Goal: Information Seeking & Learning: Check status

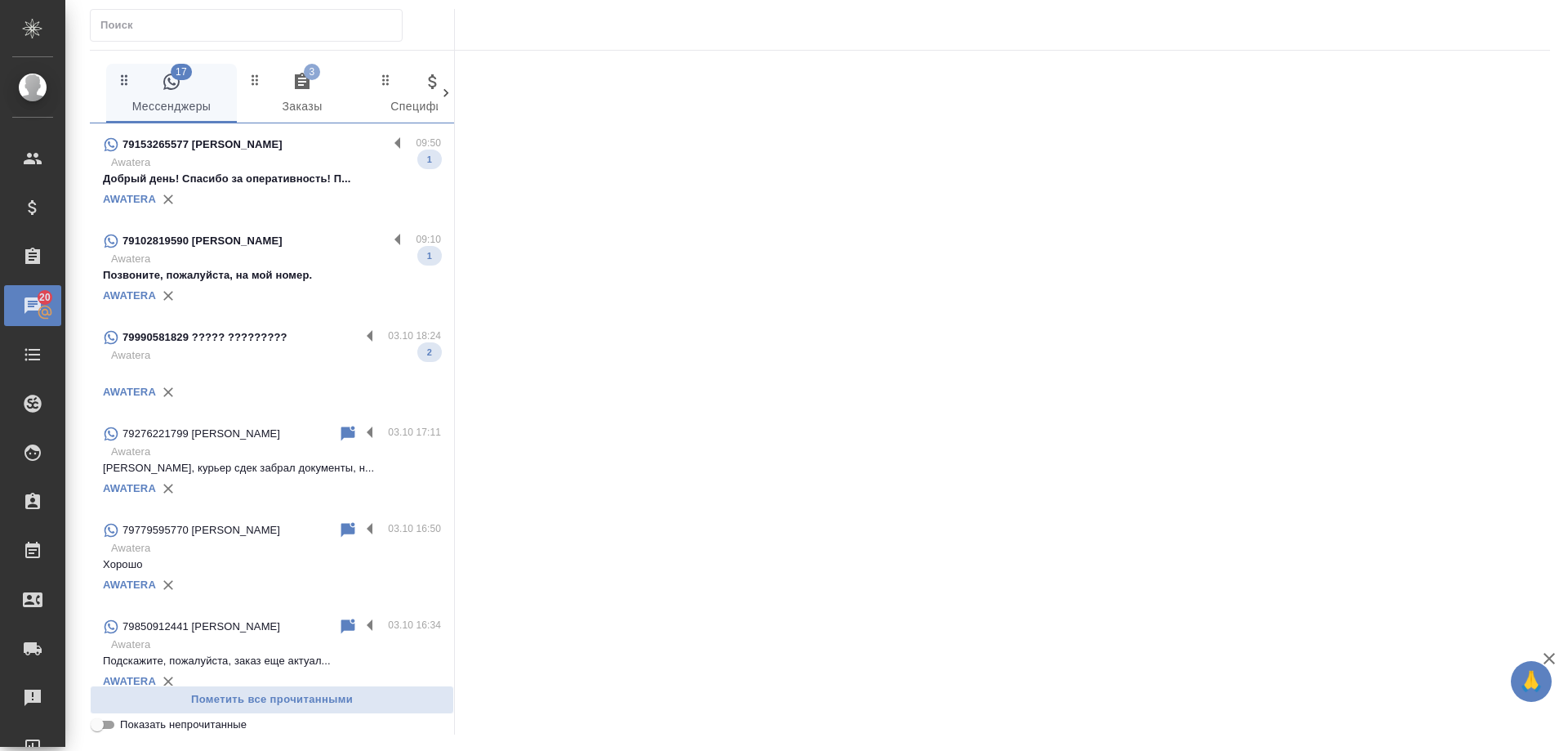
scroll to position [735, 0]
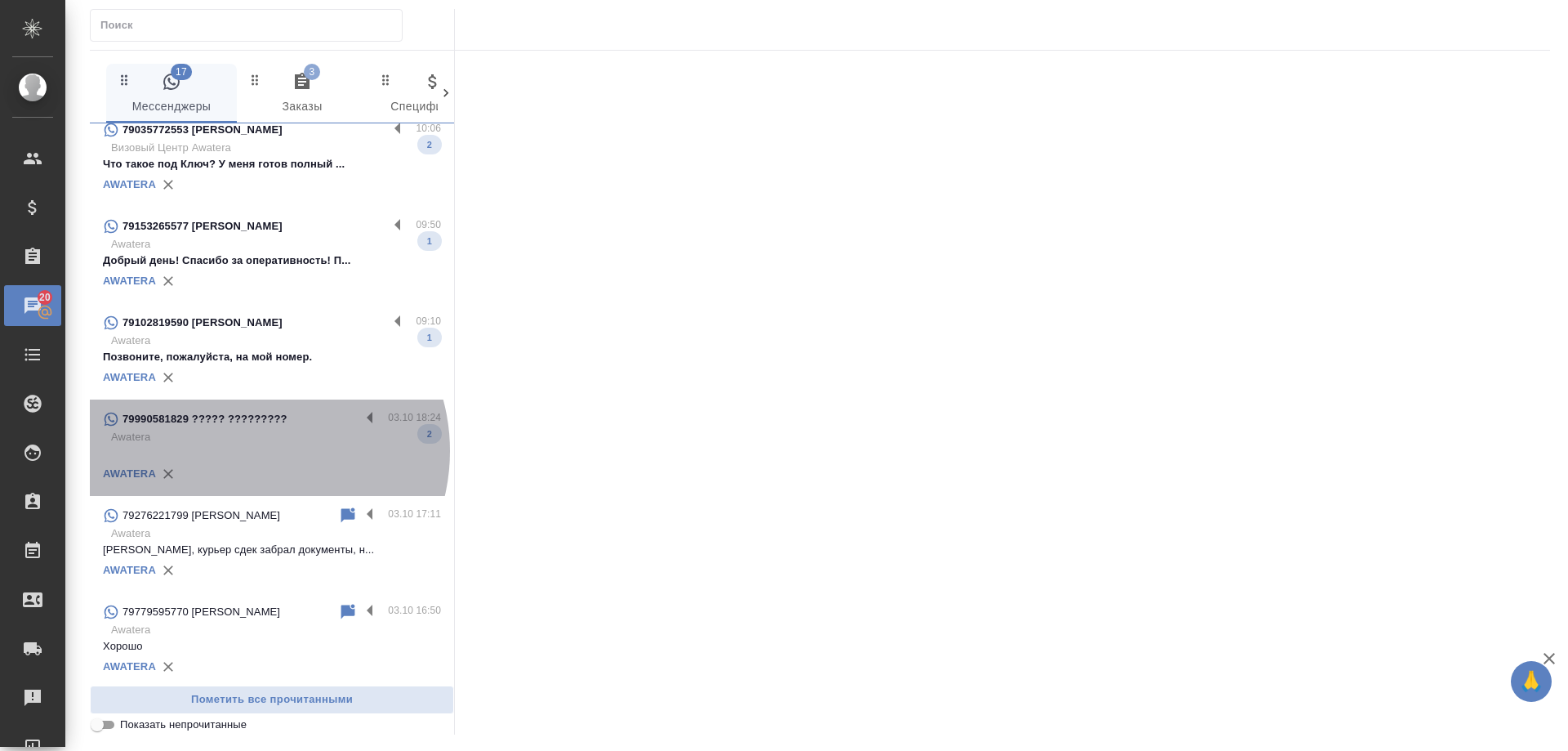
click at [253, 461] on p at bounding box center [272, 453] width 338 height 16
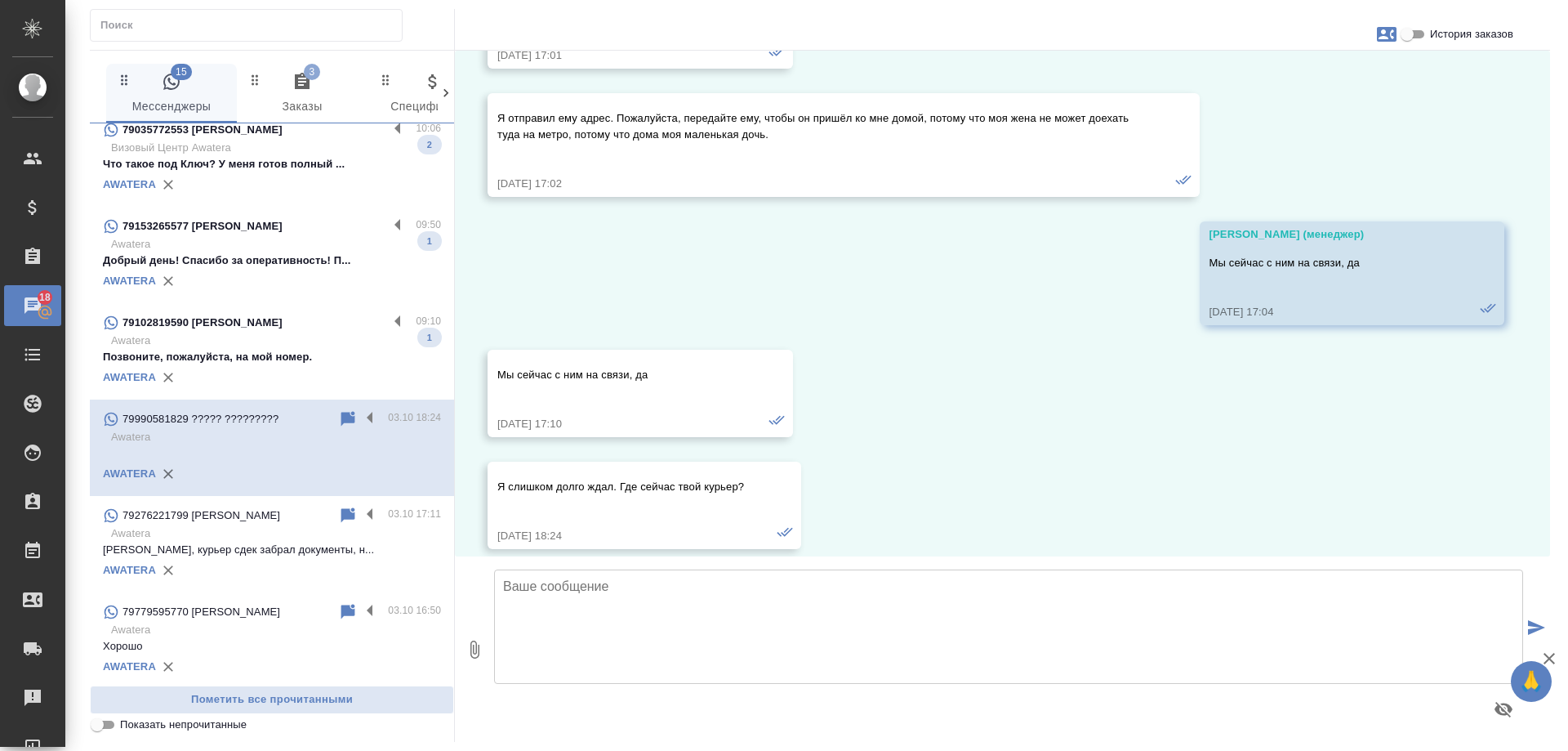
scroll to position [10514, 0]
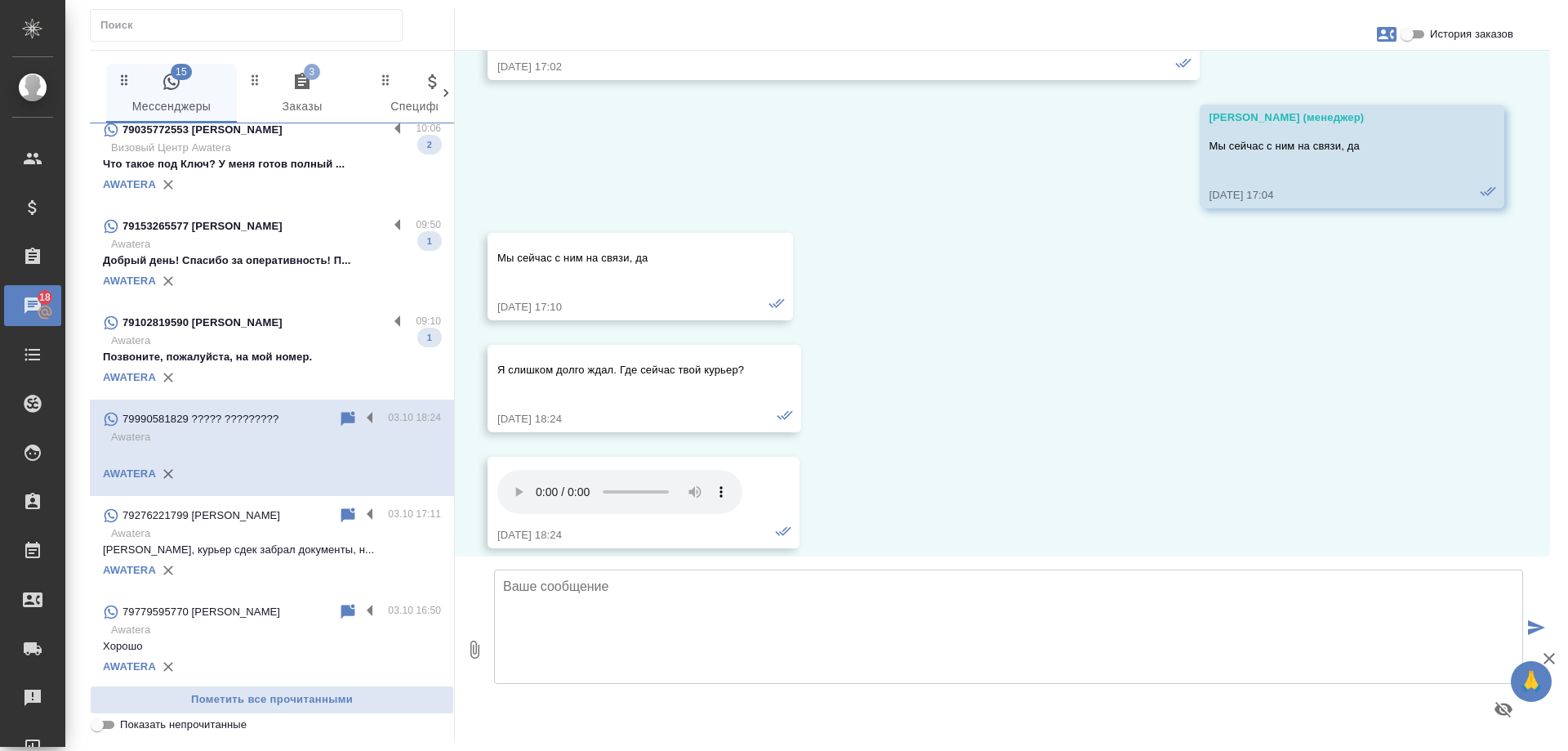
click at [250, 345] on p "Awatera" at bounding box center [276, 341] width 330 height 16
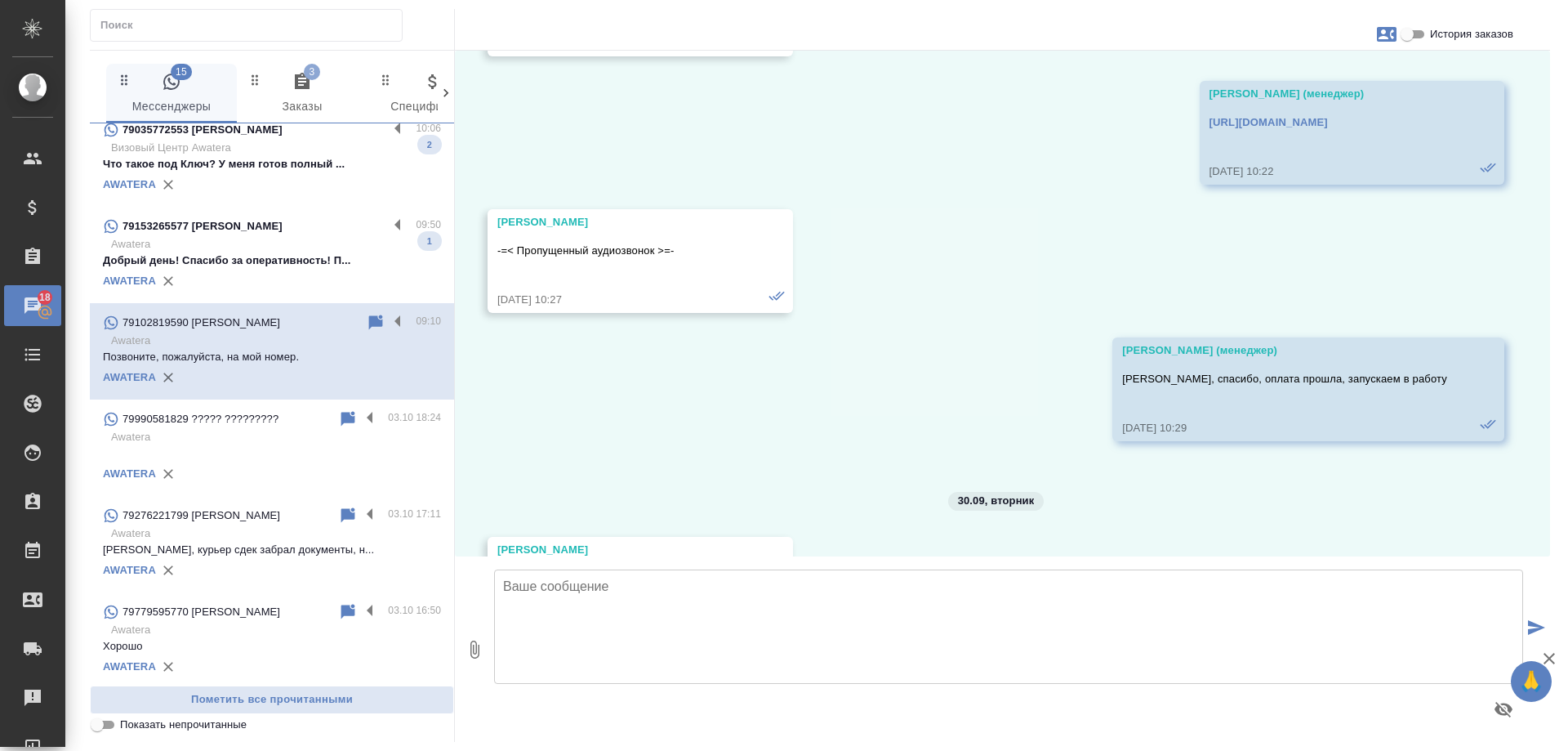
scroll to position [3549, 0]
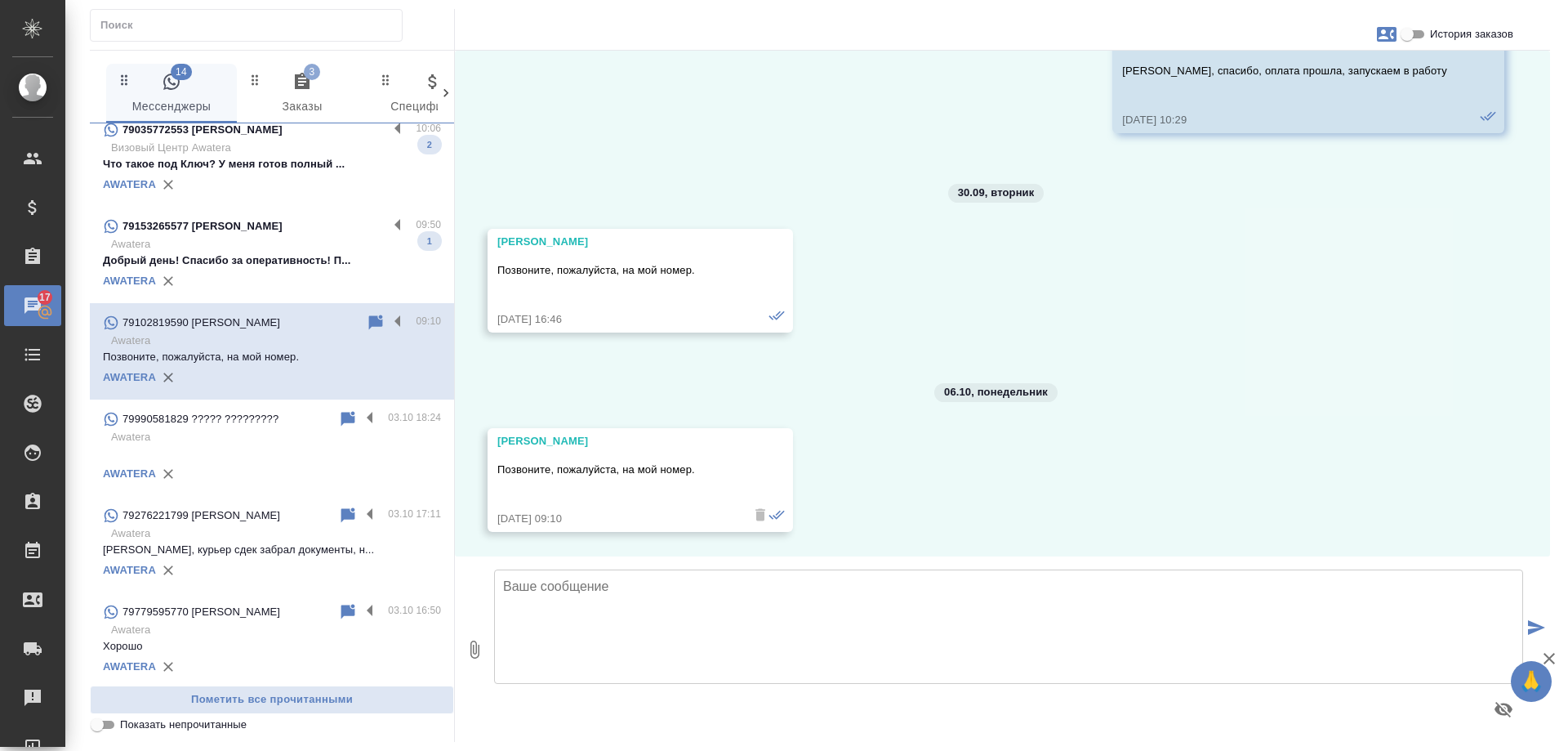
click at [1472, 41] on span "История заказов" at bounding box center [1471, 35] width 83 height 16
click at [1436, 41] on input "История заказов" at bounding box center [1407, 34] width 58 height 19
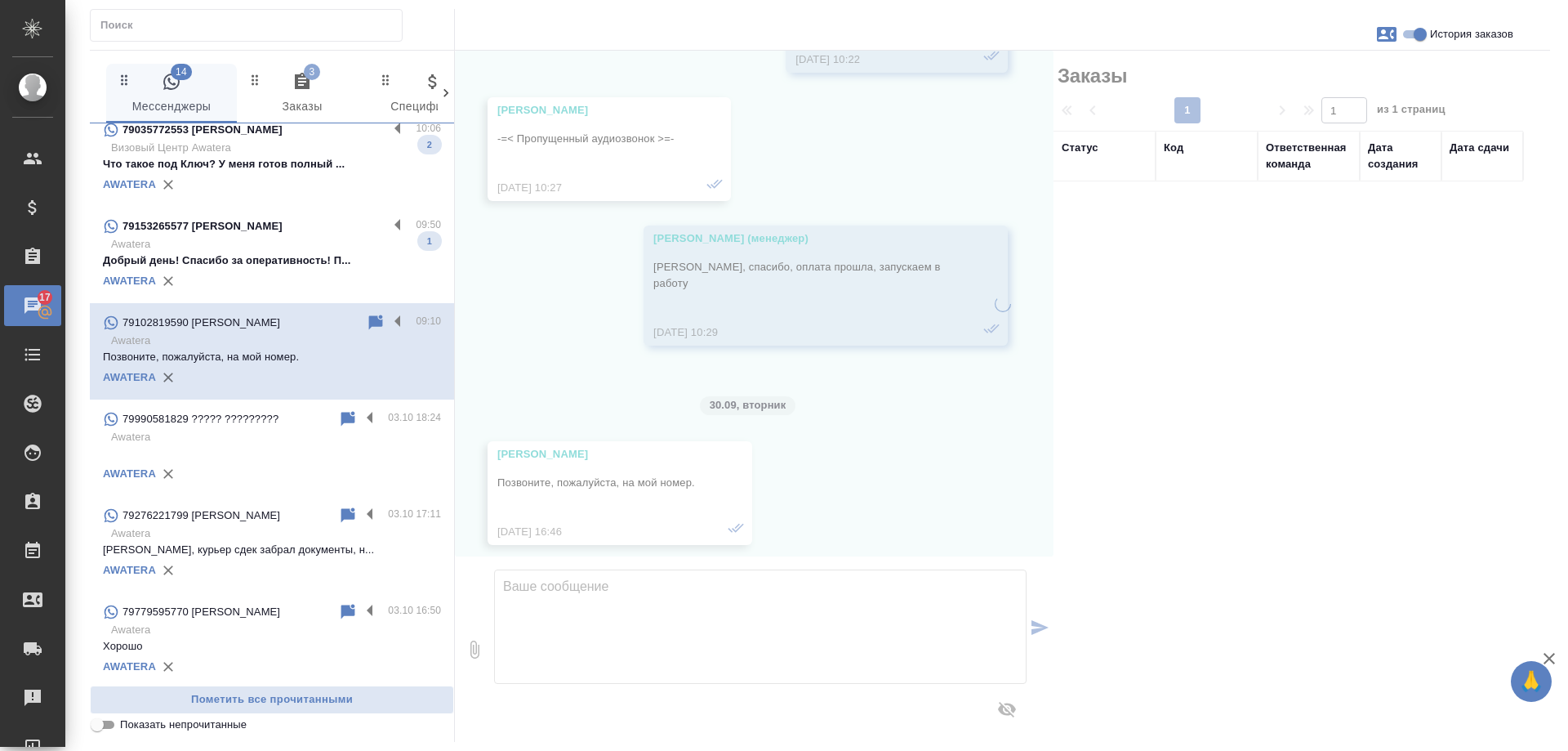
scroll to position [3761, 0]
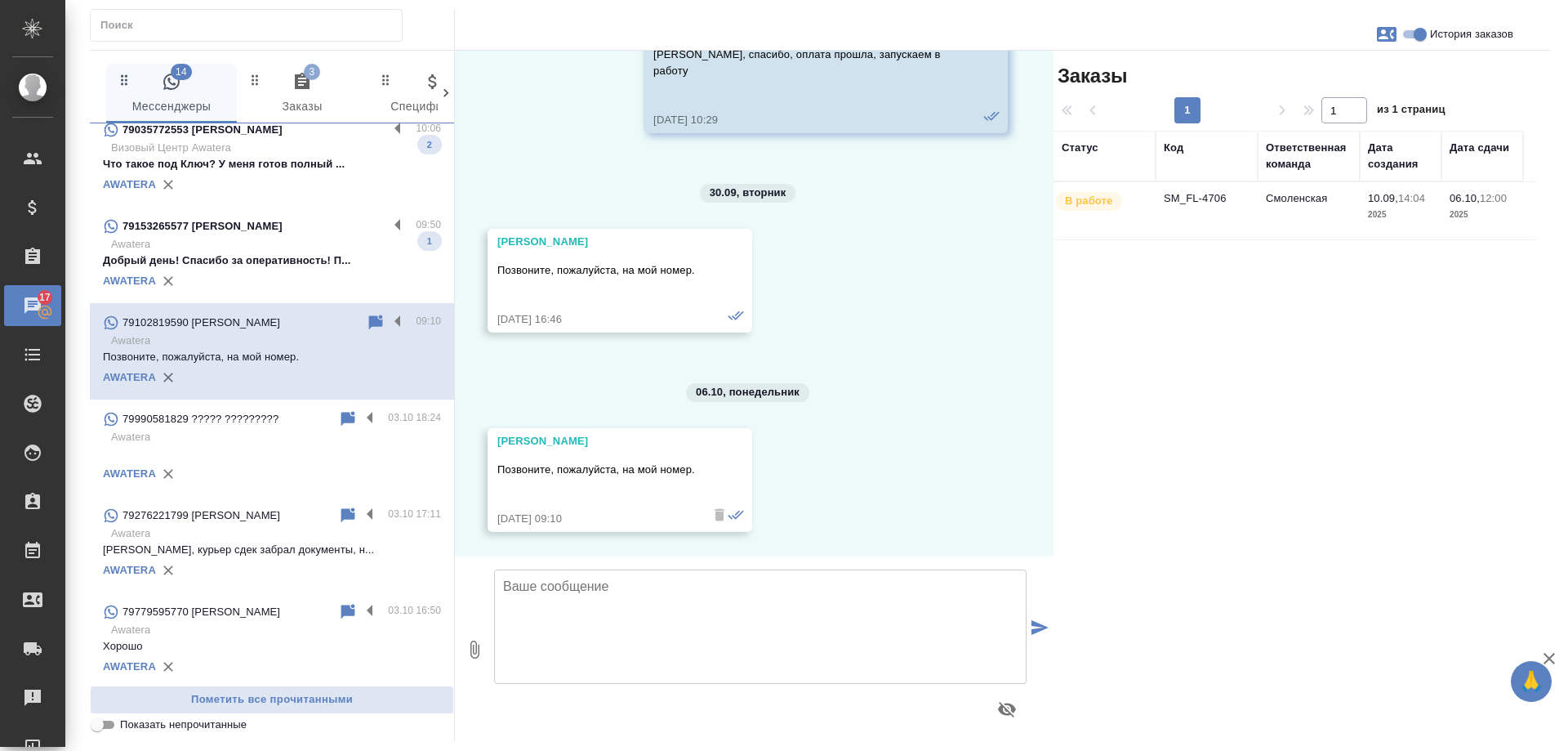
click at [1335, 195] on td "Смоленская" at bounding box center [1309, 210] width 102 height 58
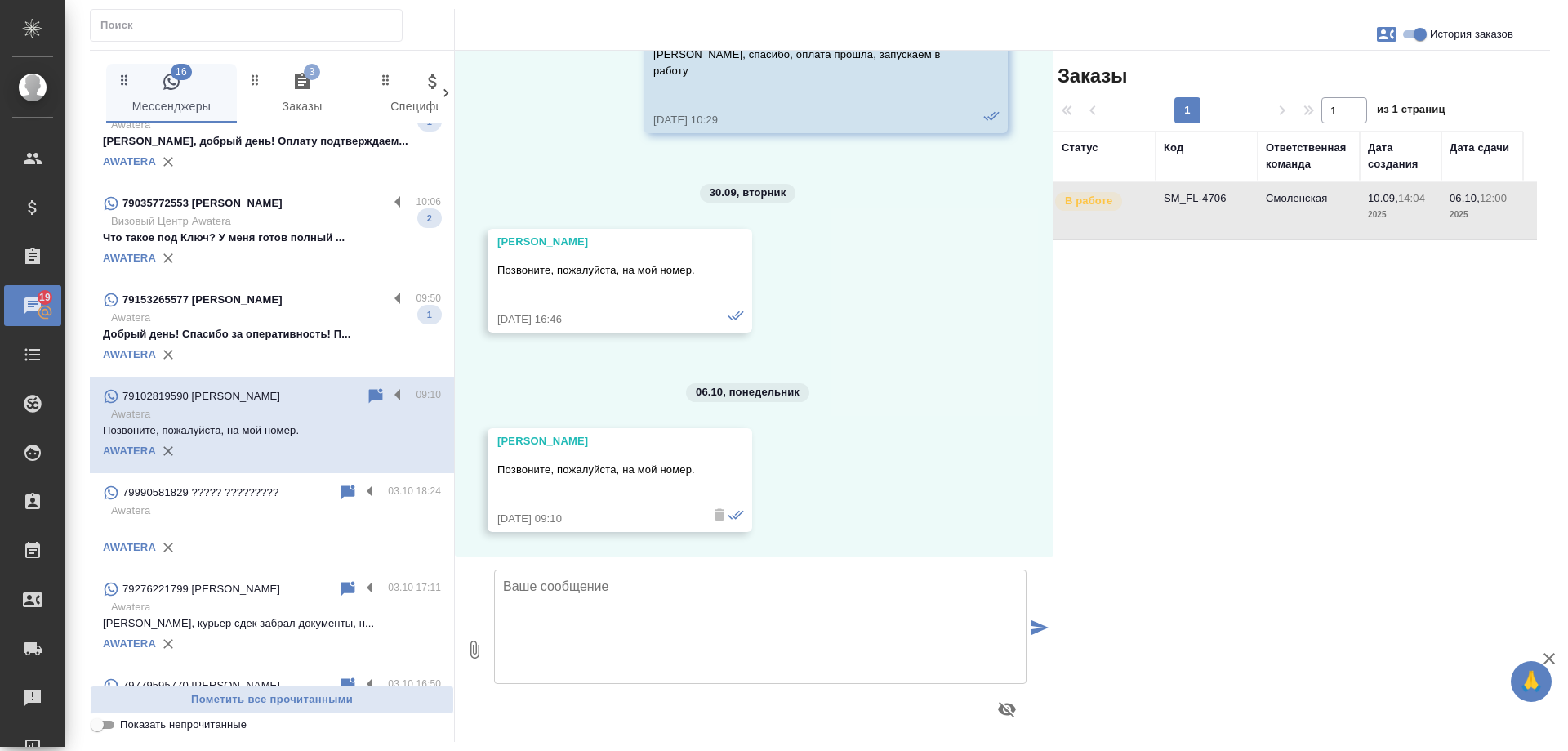
scroll to position [750, 0]
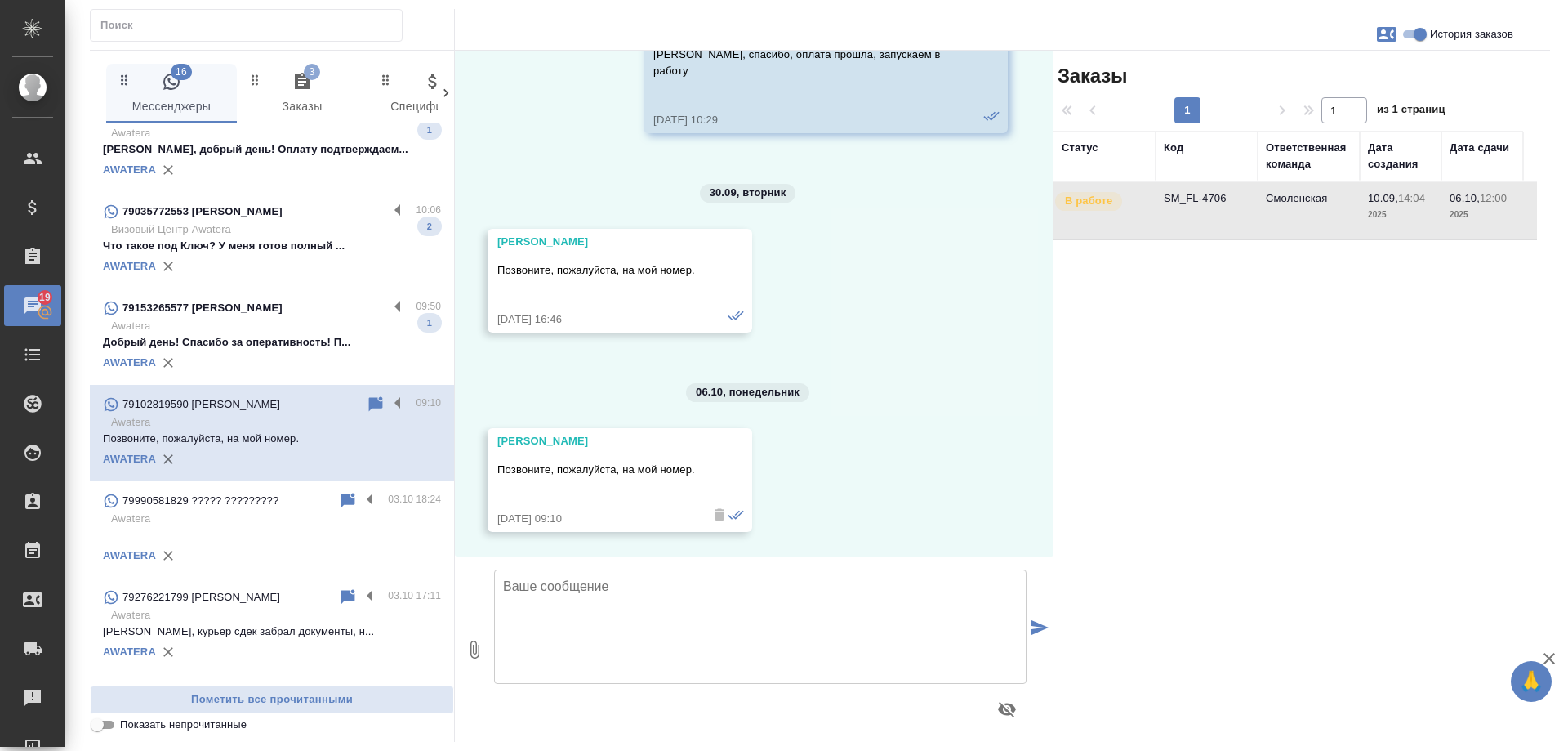
click at [251, 334] on p "Awatera" at bounding box center [276, 326] width 330 height 16
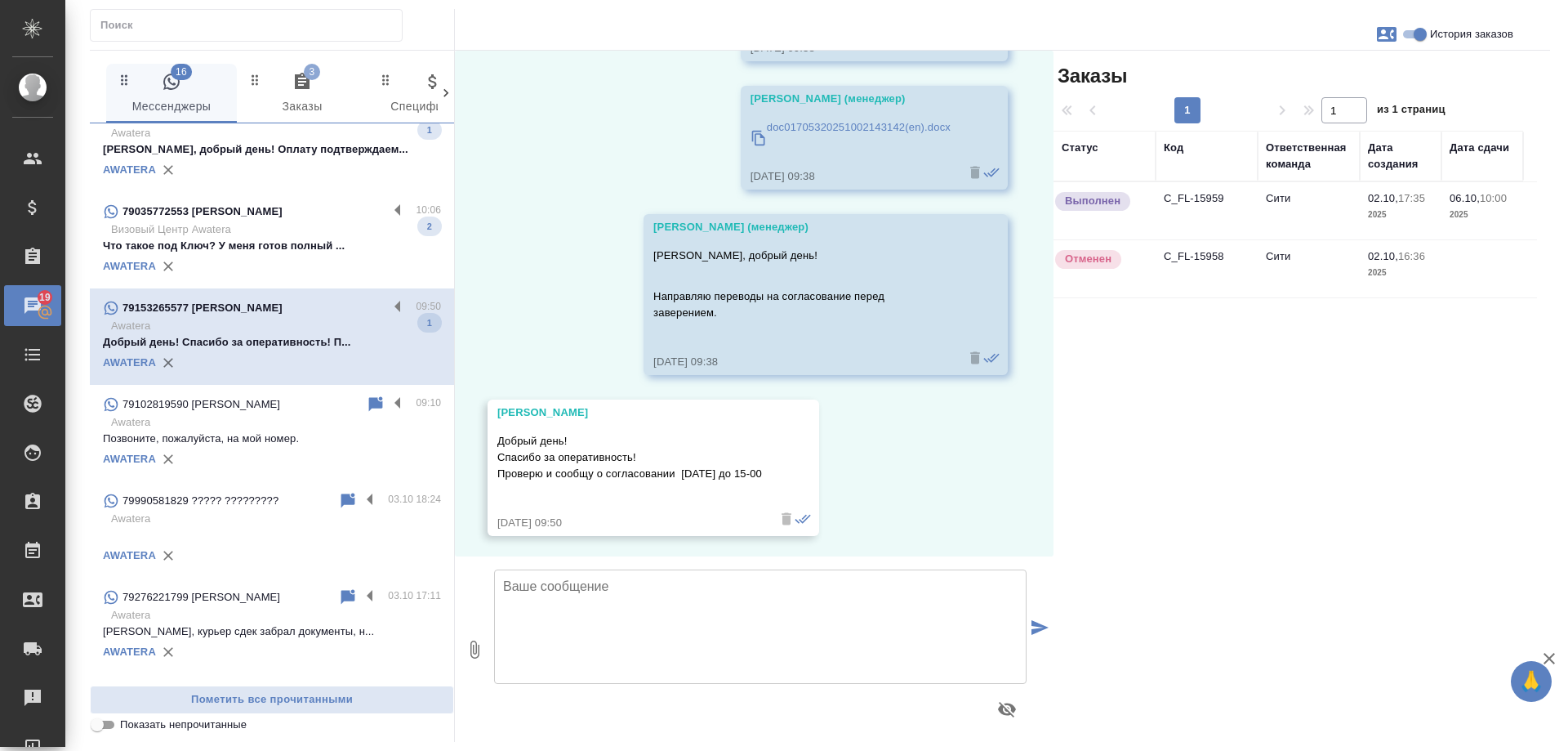
scroll to position [168, 0]
click at [1444, 42] on span "История заказов" at bounding box center [1471, 35] width 83 height 16
click at [1444, 42] on input "История заказов" at bounding box center [1420, 34] width 58 height 19
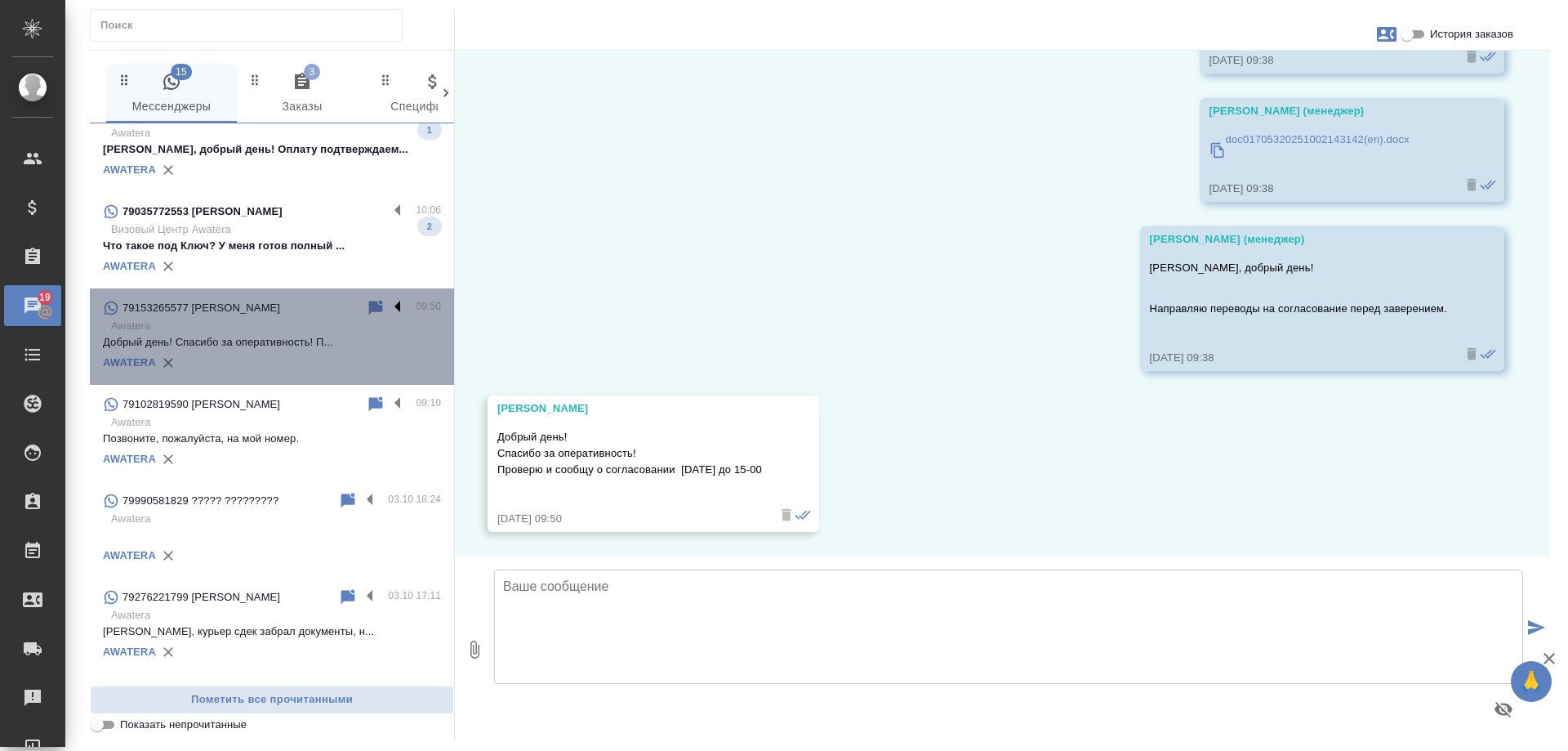
click at [389, 317] on label at bounding box center [402, 307] width 27 height 19
click at [0, 0] on input "checkbox" at bounding box center [0, 0] width 0 height 0
click at [328, 315] on icon at bounding box center [334, 308] width 12 height 15
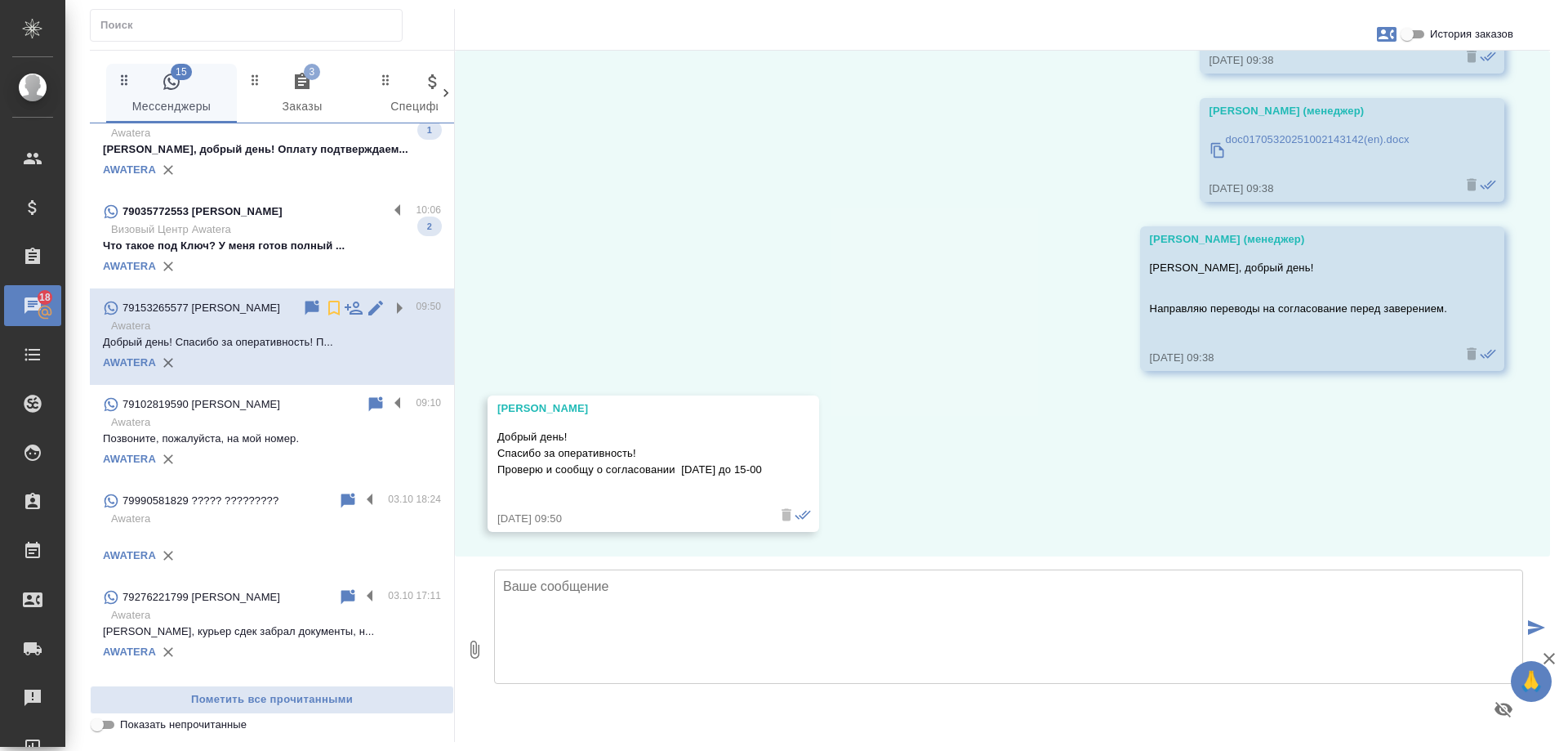
click at [317, 270] on div "AWATERA" at bounding box center [272, 266] width 338 height 25
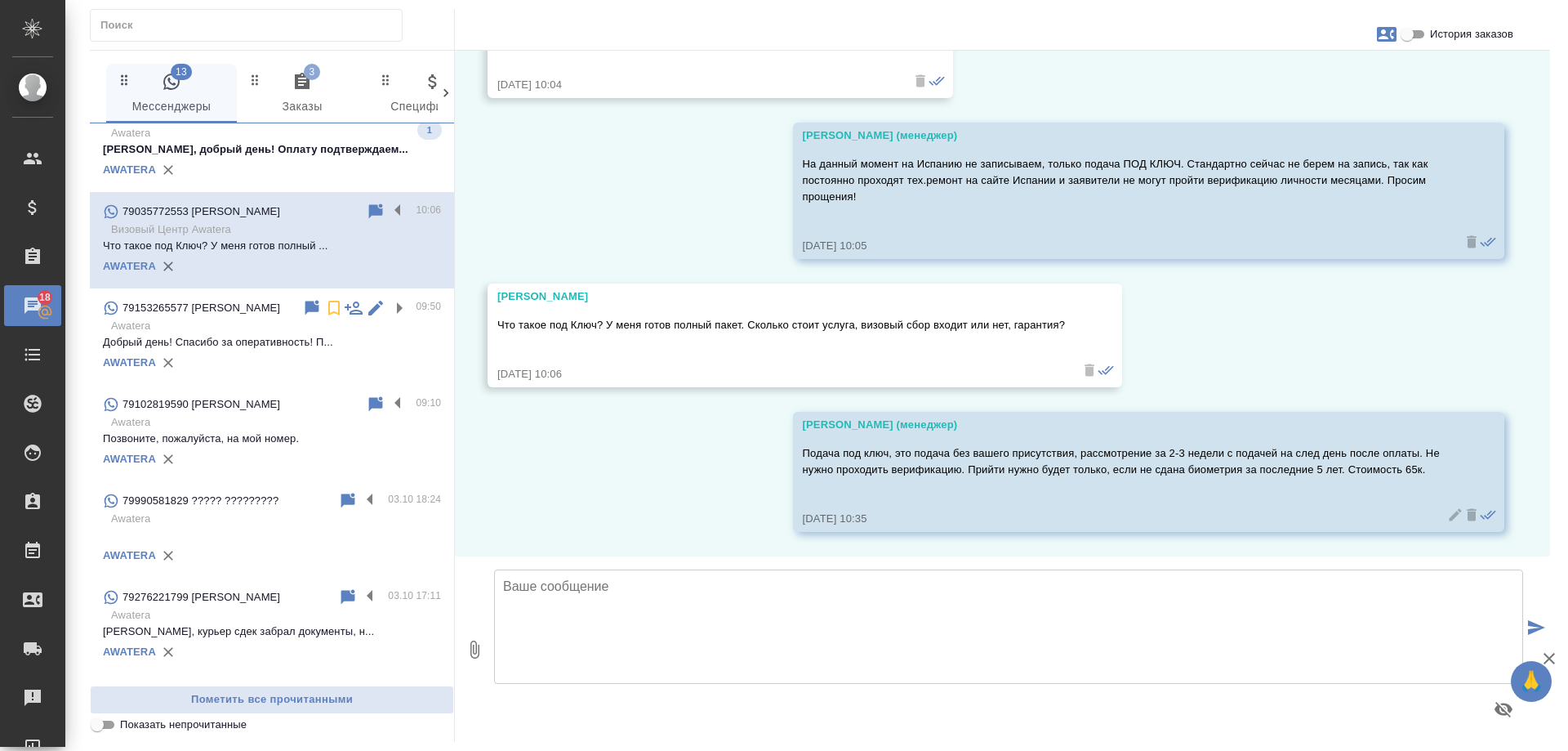
scroll to position [0, 0]
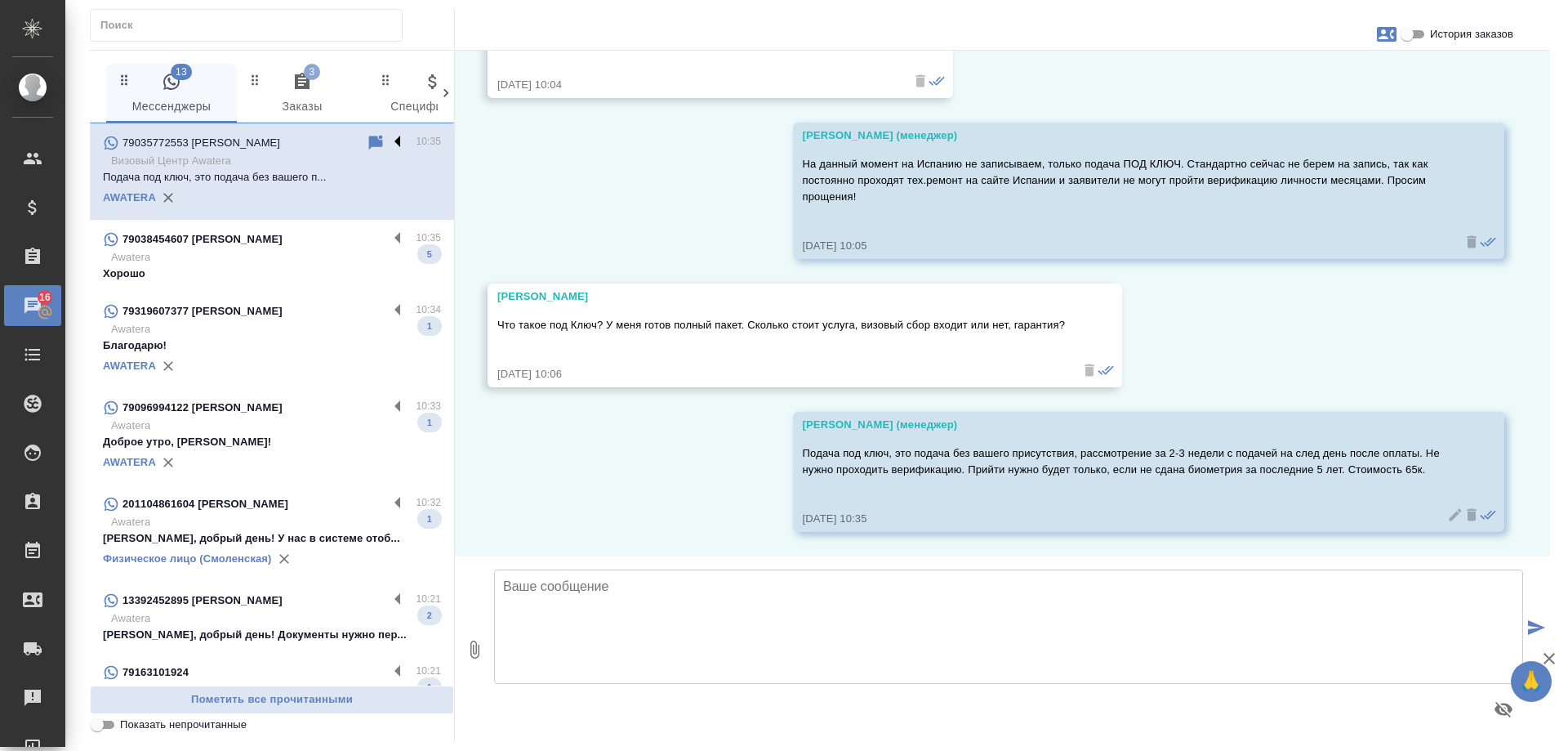
click at [393, 139] on label at bounding box center [402, 143] width 27 height 19
click at [0, 0] on input "checkbox" at bounding box center [0, 0] width 0 height 0
click at [324, 140] on icon at bounding box center [334, 143] width 19 height 19
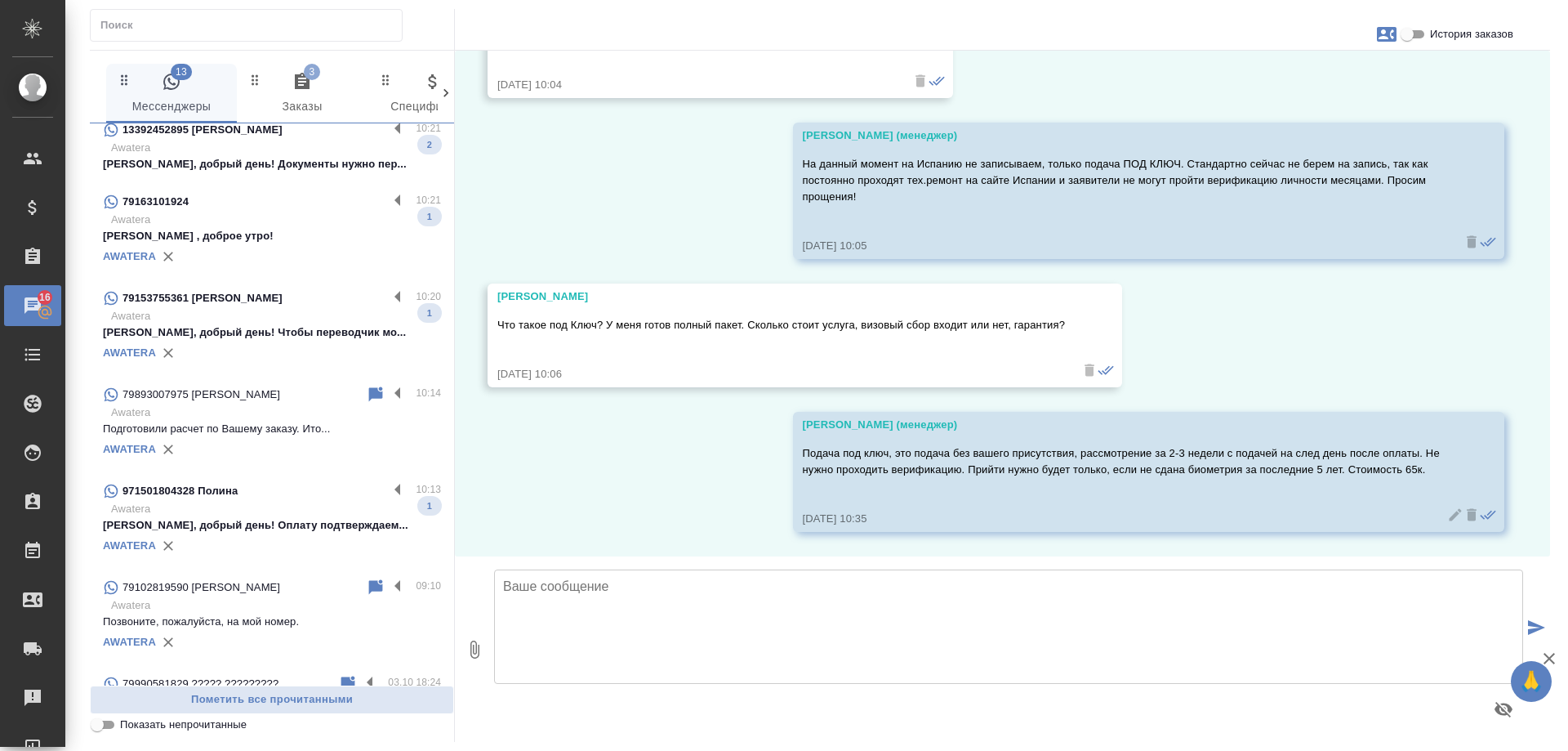
scroll to position [490, 0]
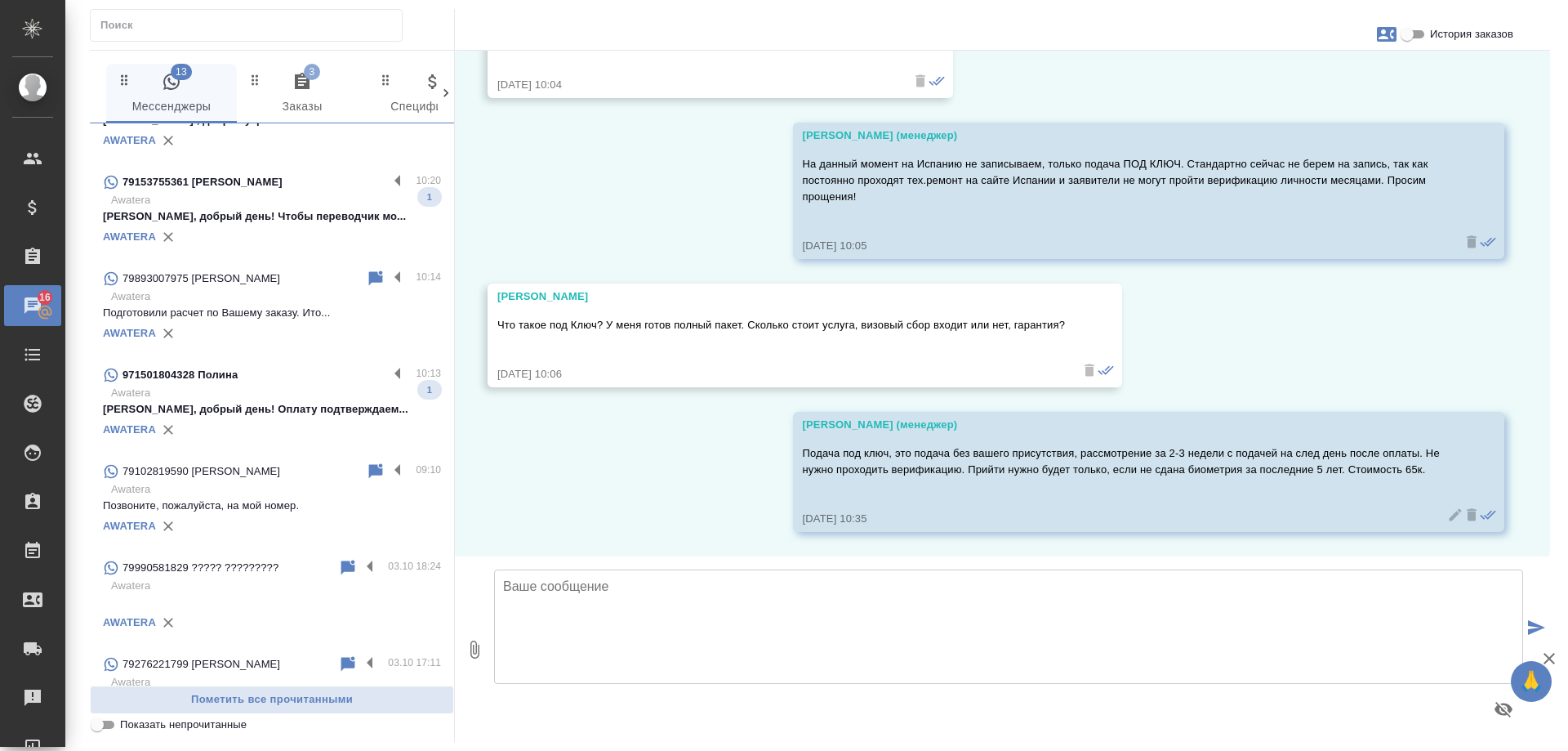
click at [305, 441] on div "AWATERA" at bounding box center [272, 429] width 338 height 25
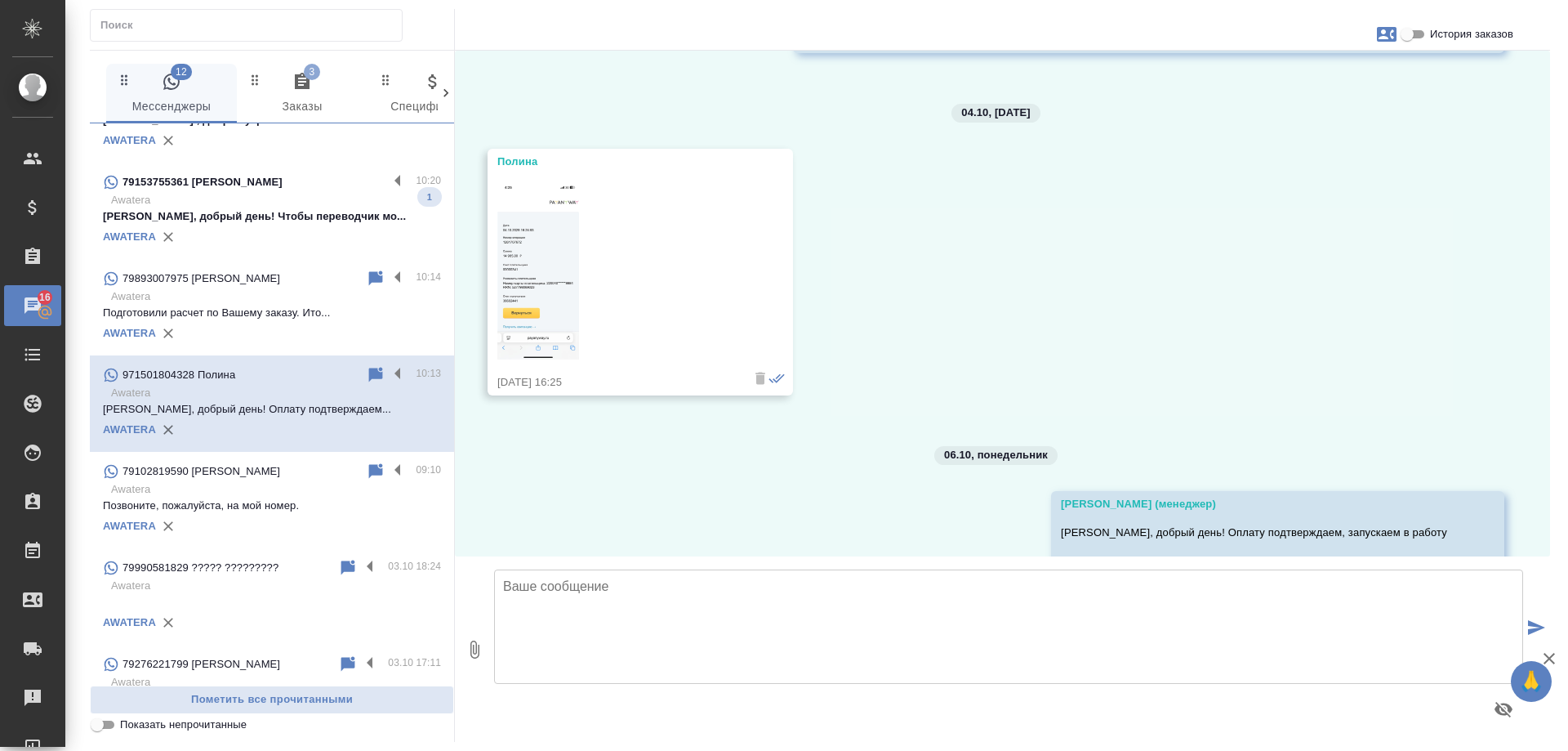
scroll to position [819, 0]
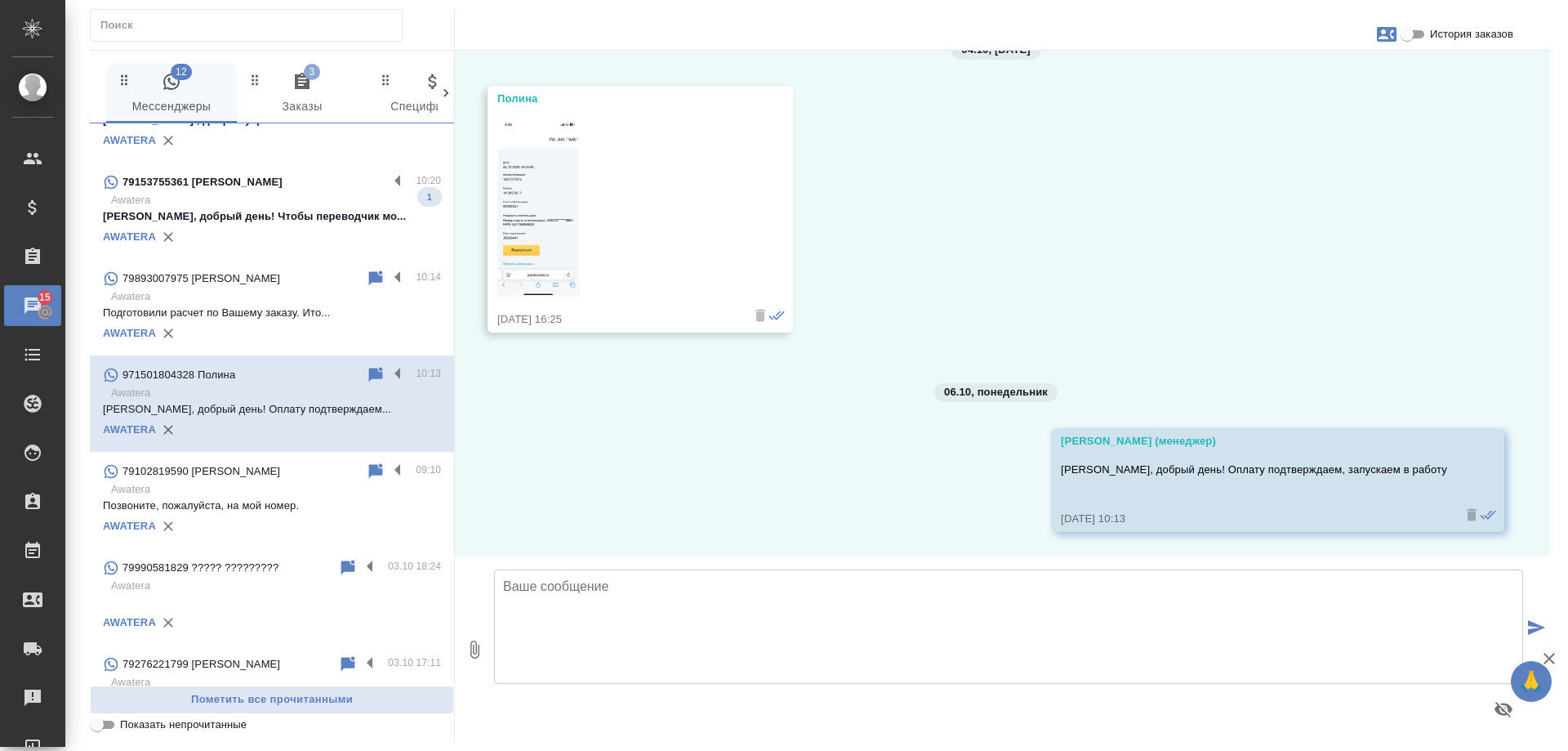
click at [1479, 37] on span "История заказов" at bounding box center [1471, 35] width 83 height 16
click at [1436, 37] on input "История заказов" at bounding box center [1407, 34] width 58 height 19
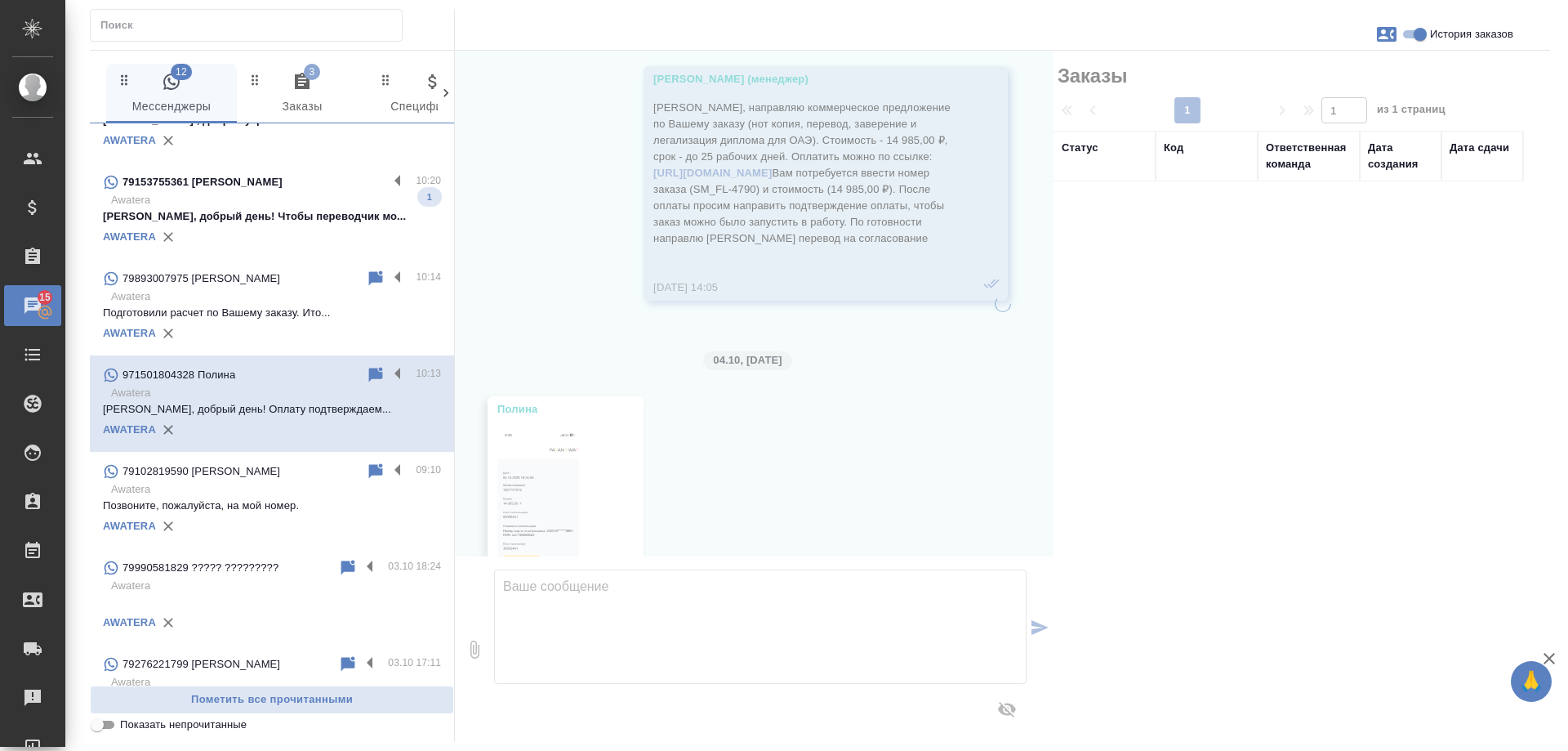
scroll to position [1161, 0]
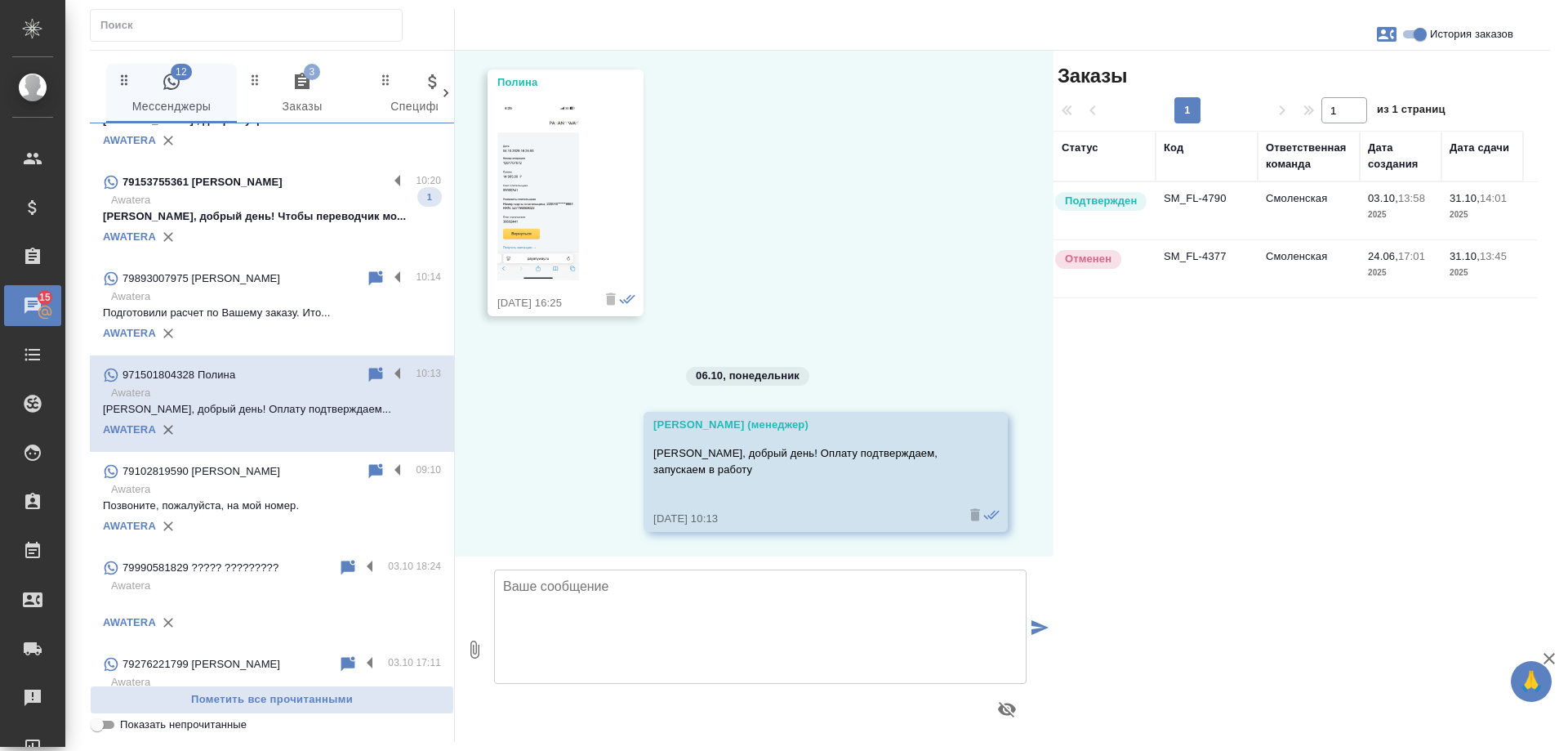
click at [1224, 200] on td "SM_FL-4790" at bounding box center [1207, 210] width 102 height 58
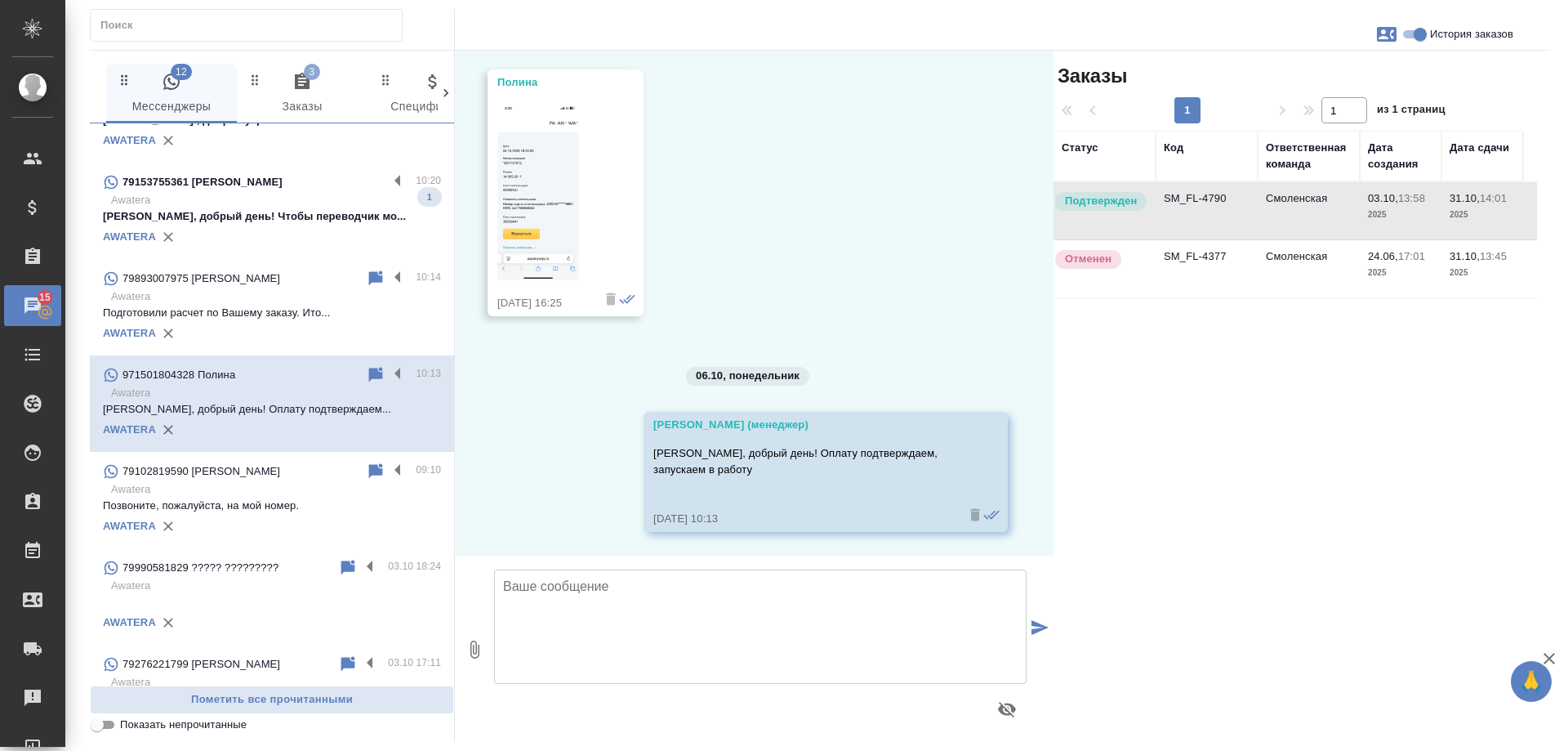
click at [1224, 200] on td "SM_FL-4790" at bounding box center [1207, 210] width 102 height 58
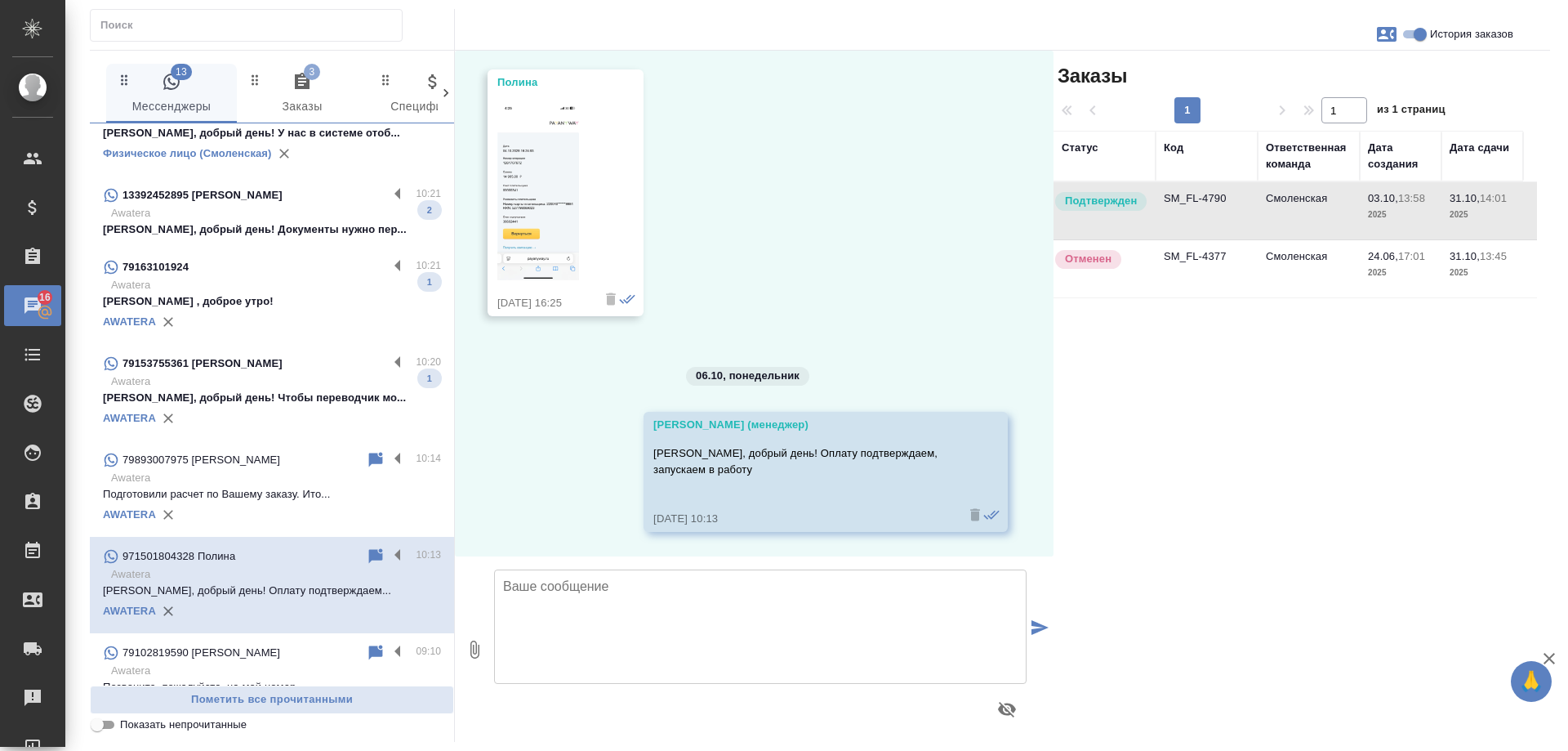
scroll to position [342, 0]
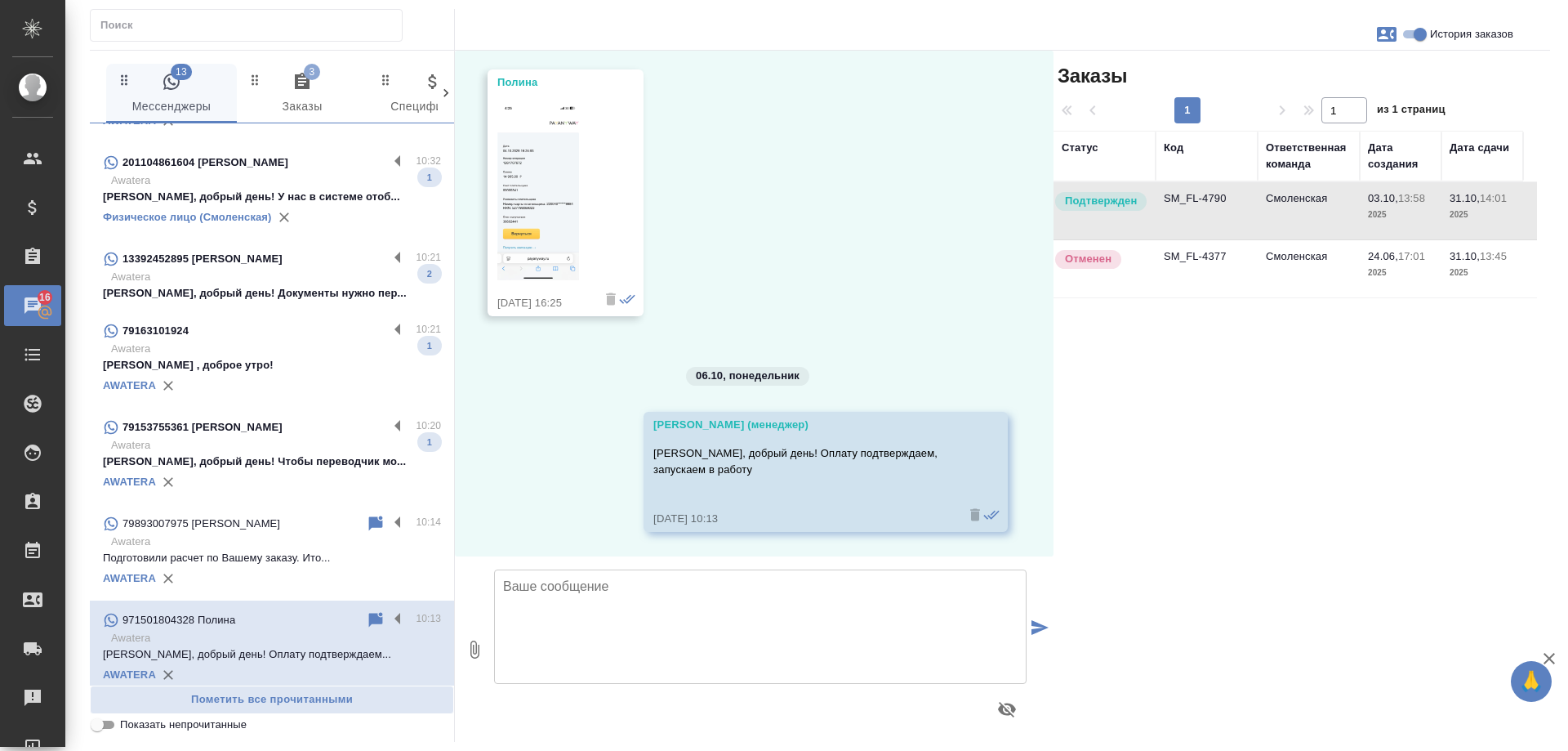
click at [263, 450] on p "Awatera" at bounding box center [276, 445] width 330 height 16
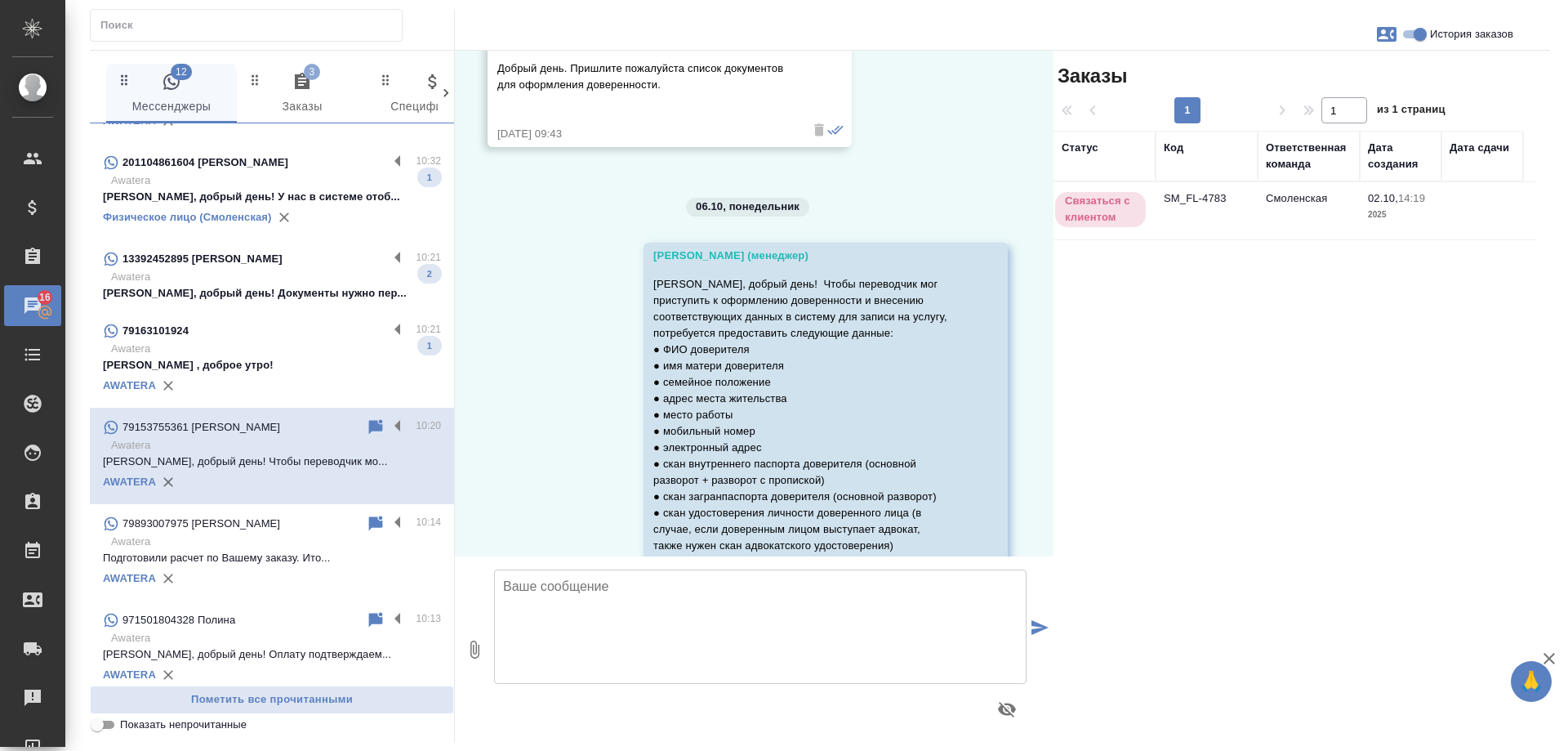
scroll to position [2064, 0]
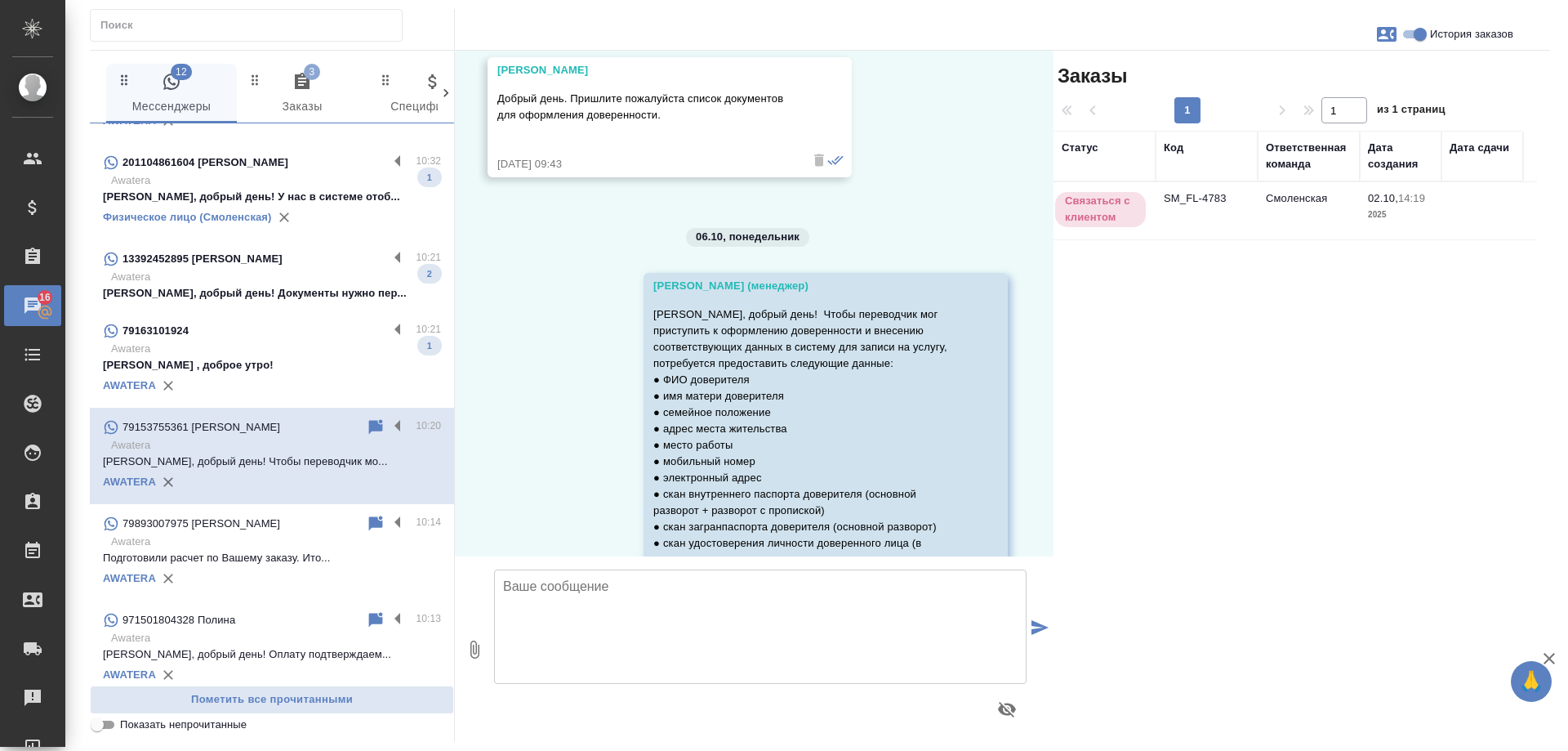
click at [1457, 37] on span "История заказов" at bounding box center [1471, 35] width 83 height 16
click at [1450, 37] on input "История заказов" at bounding box center [1420, 34] width 58 height 19
checkbox input "false"
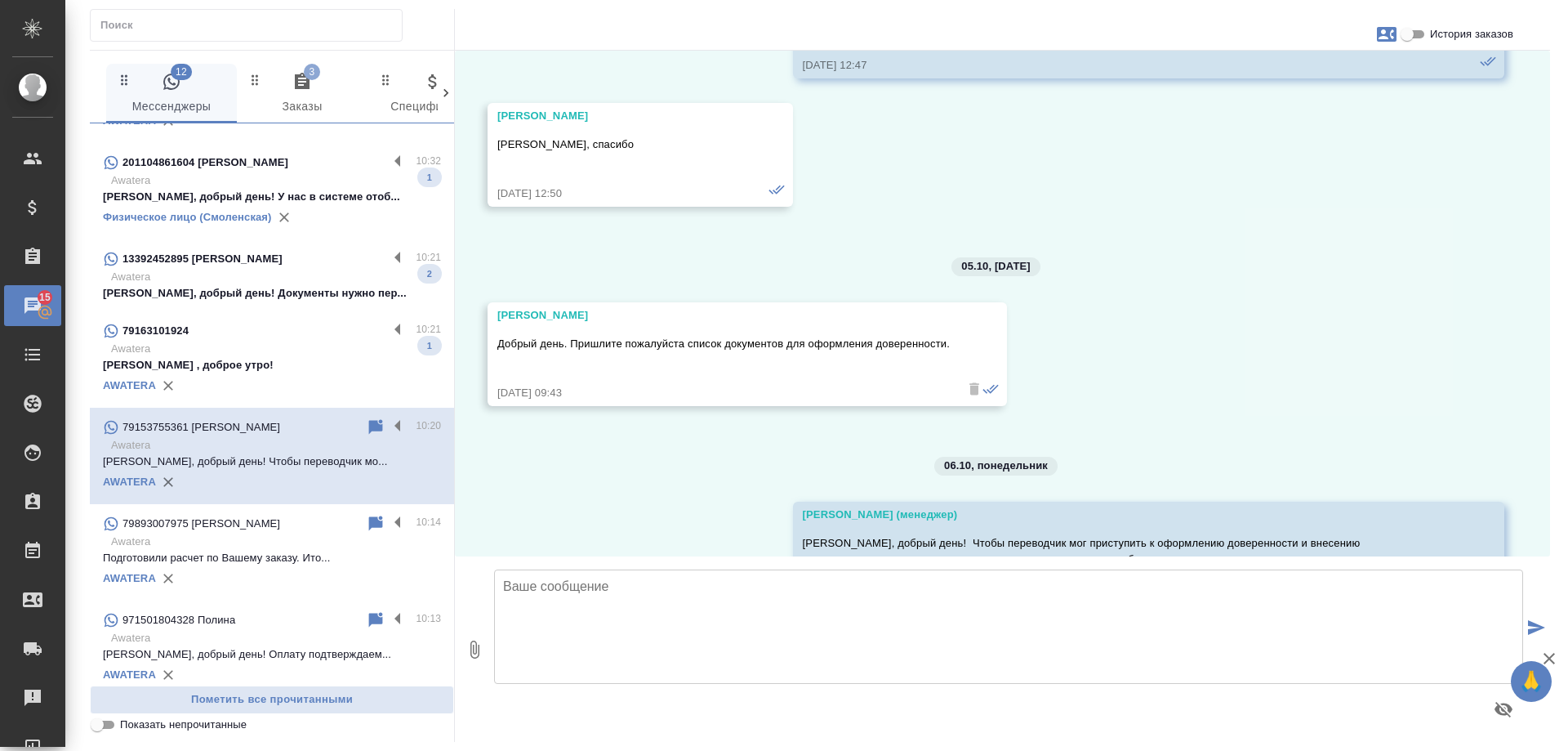
scroll to position [2047, 0]
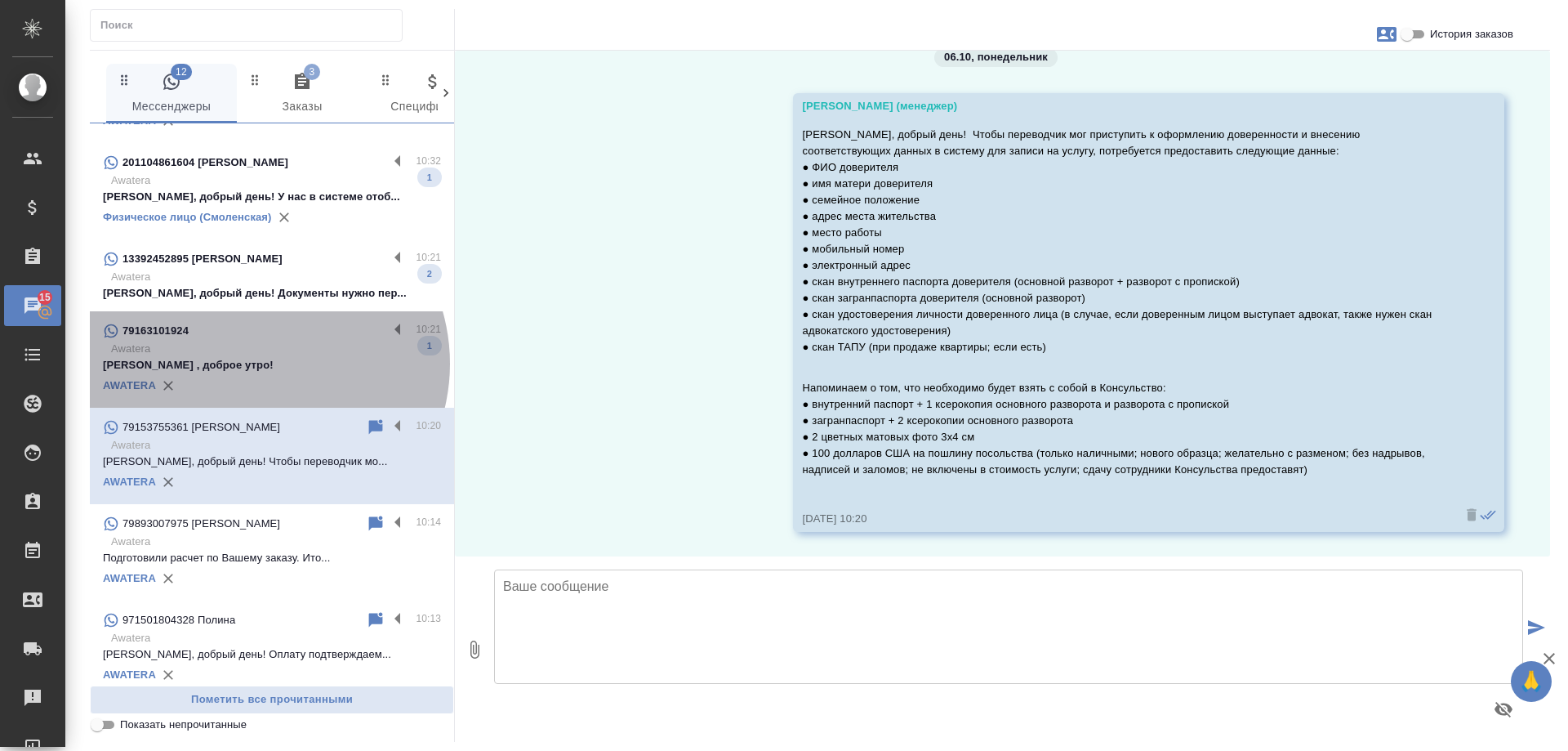
click at [258, 364] on p "[PERSON_NAME] , доброе утро!" at bounding box center [272, 365] width 338 height 16
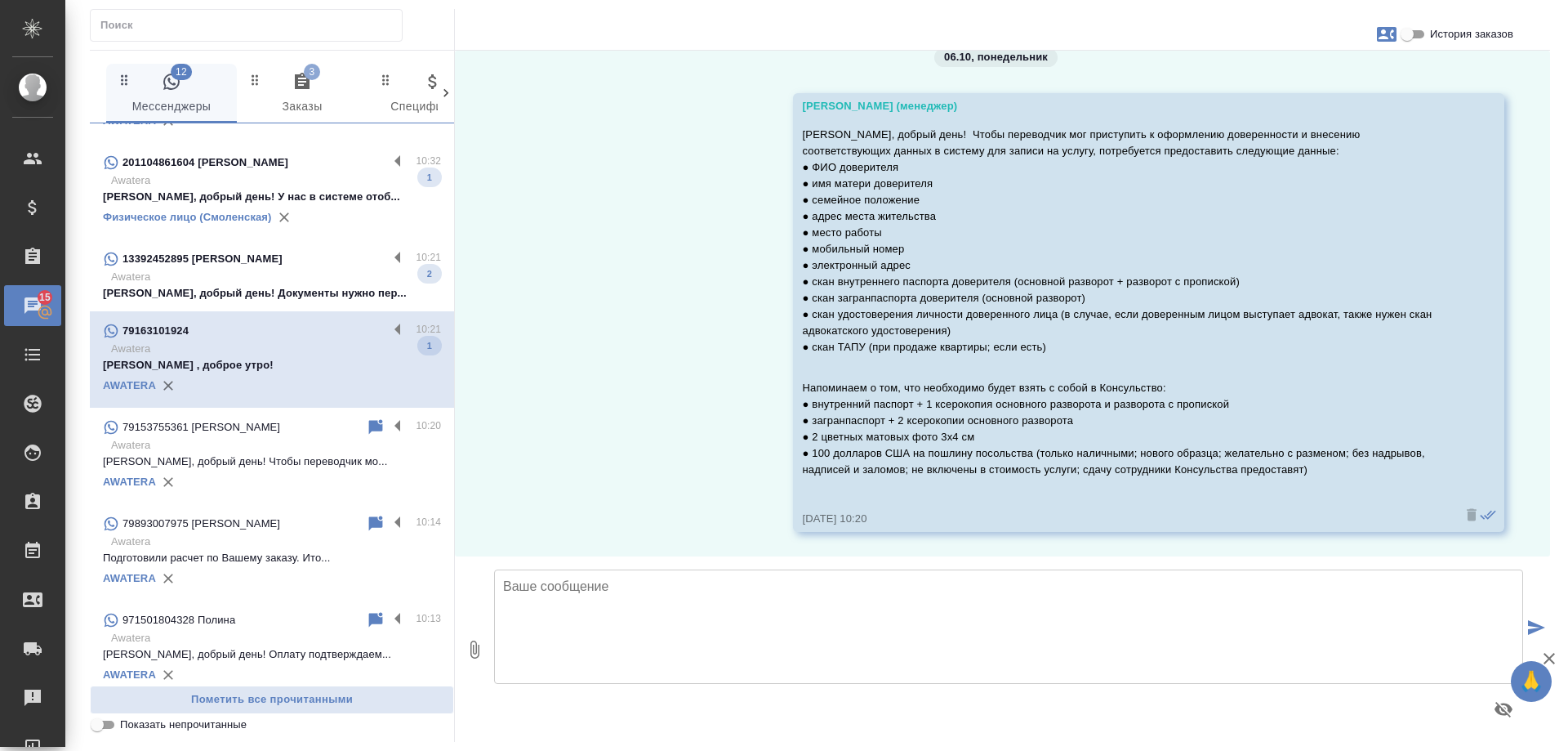
scroll to position [0, 0]
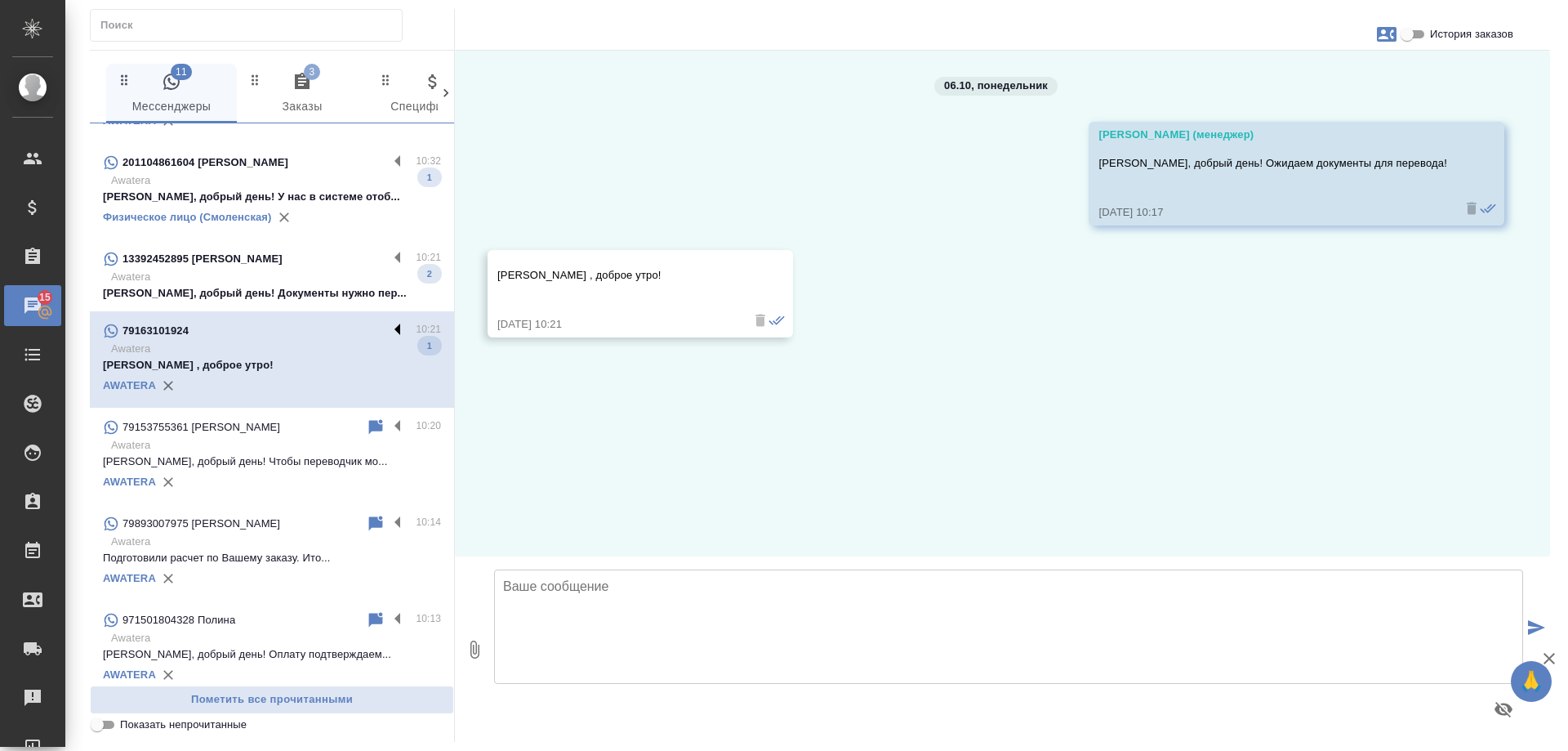
click at [388, 327] on label at bounding box center [402, 330] width 27 height 19
click at [0, 0] on input "checkbox" at bounding box center [0, 0] width 0 height 0
click at [309, 327] on icon at bounding box center [312, 330] width 19 height 19
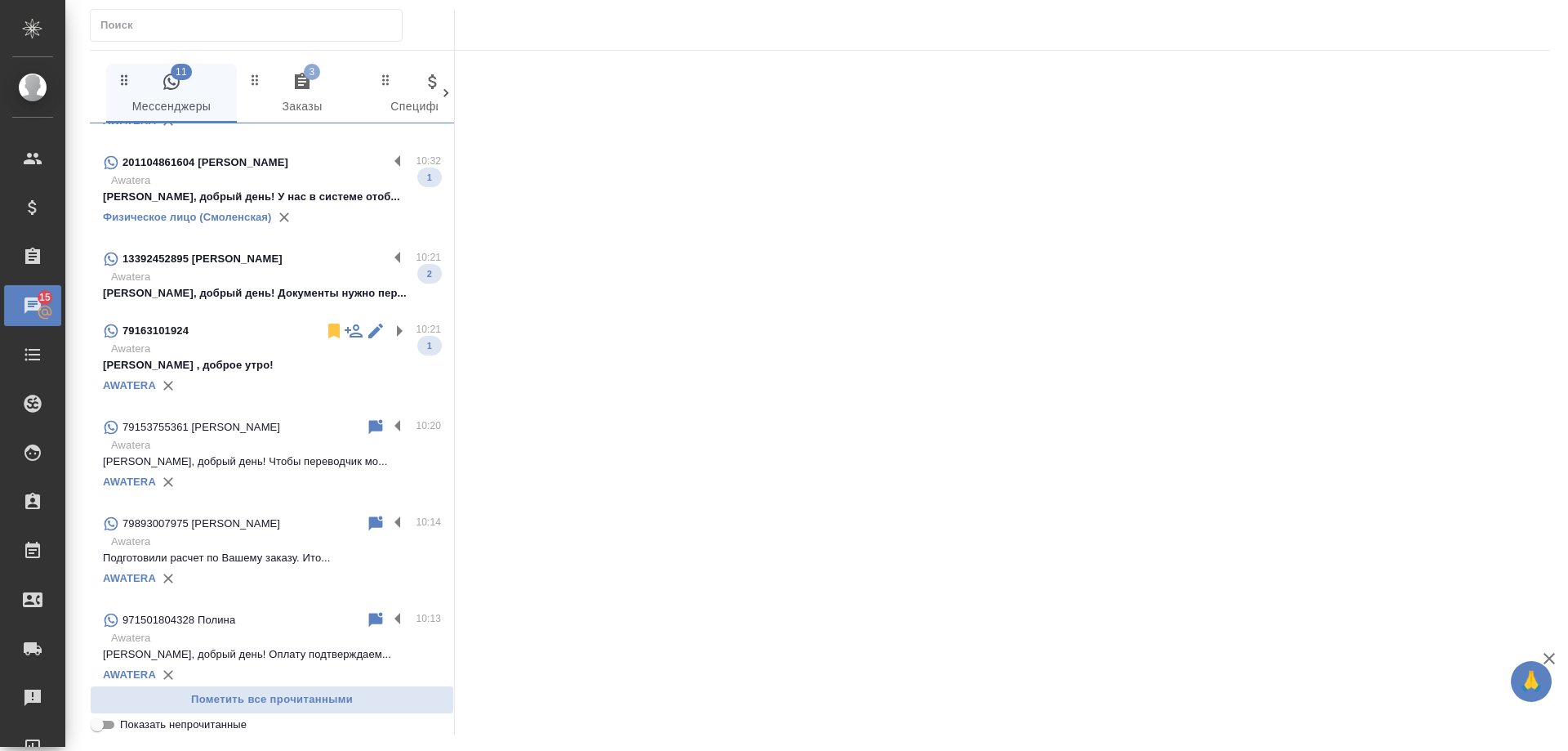
click at [324, 327] on icon at bounding box center [334, 330] width 19 height 19
click at [315, 264] on div "13392452895 [PERSON_NAME]" at bounding box center [246, 259] width 285 height 19
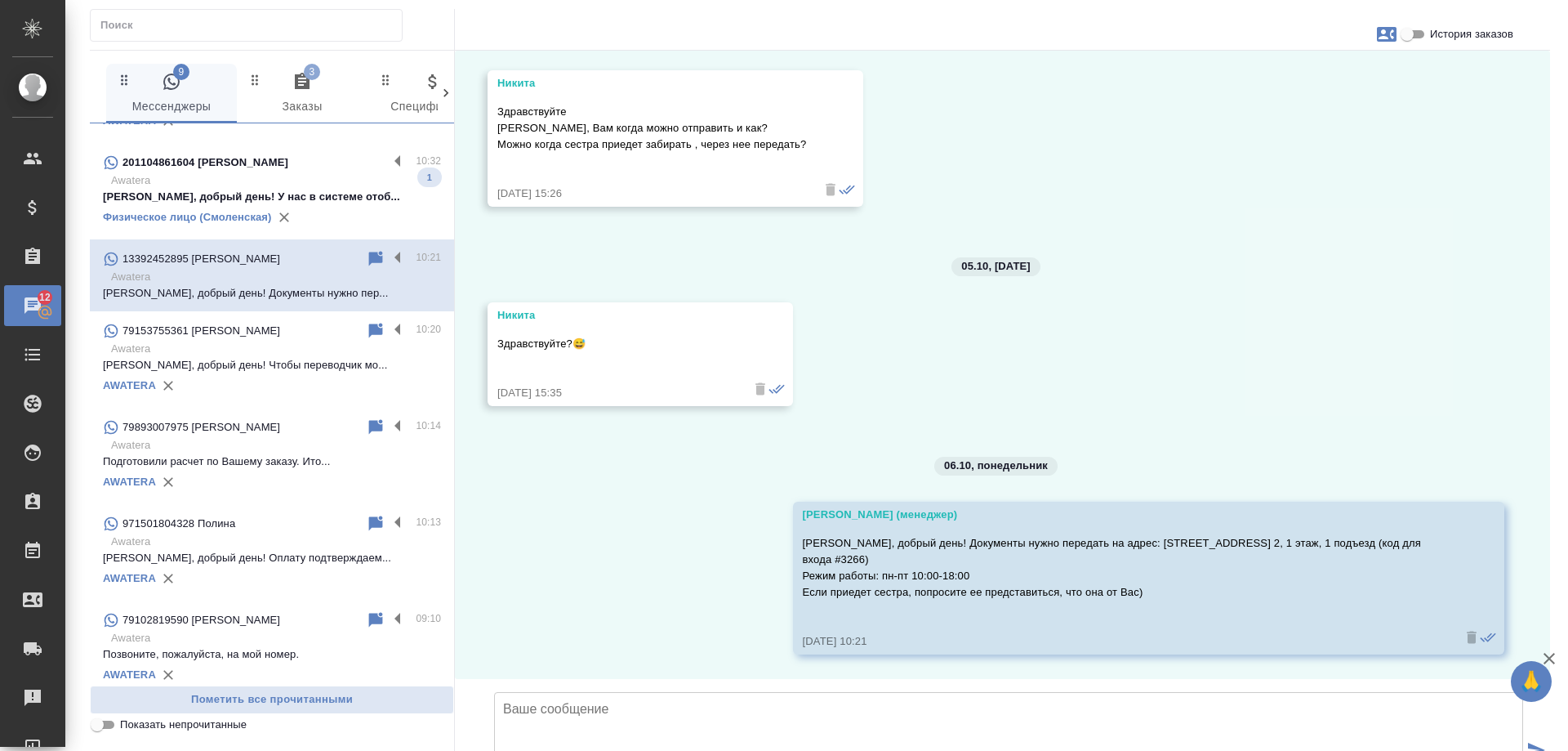
scroll to position [3193, 0]
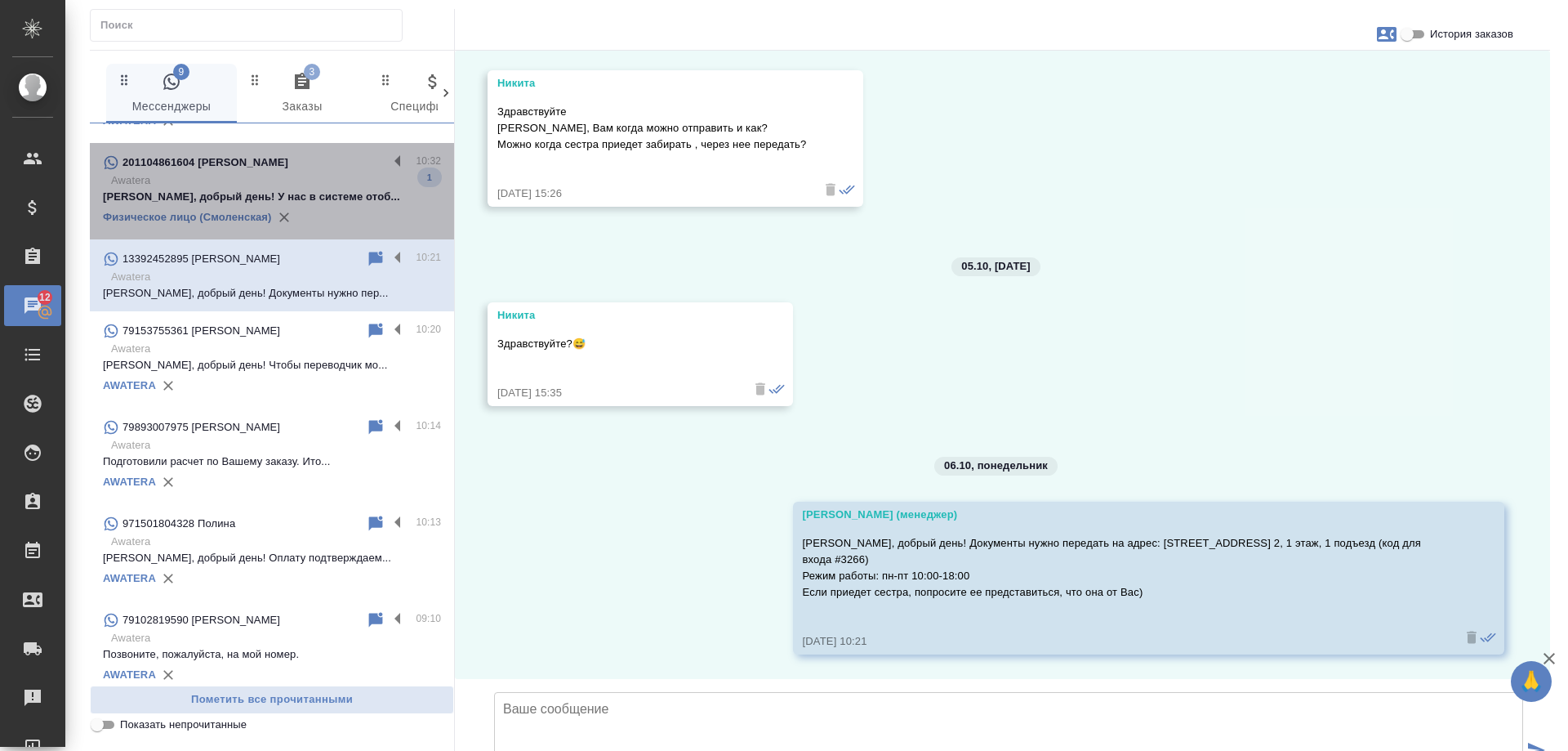
click at [292, 196] on p "[PERSON_NAME], добрый день! У нас в системе отоб..." at bounding box center [272, 196] width 338 height 16
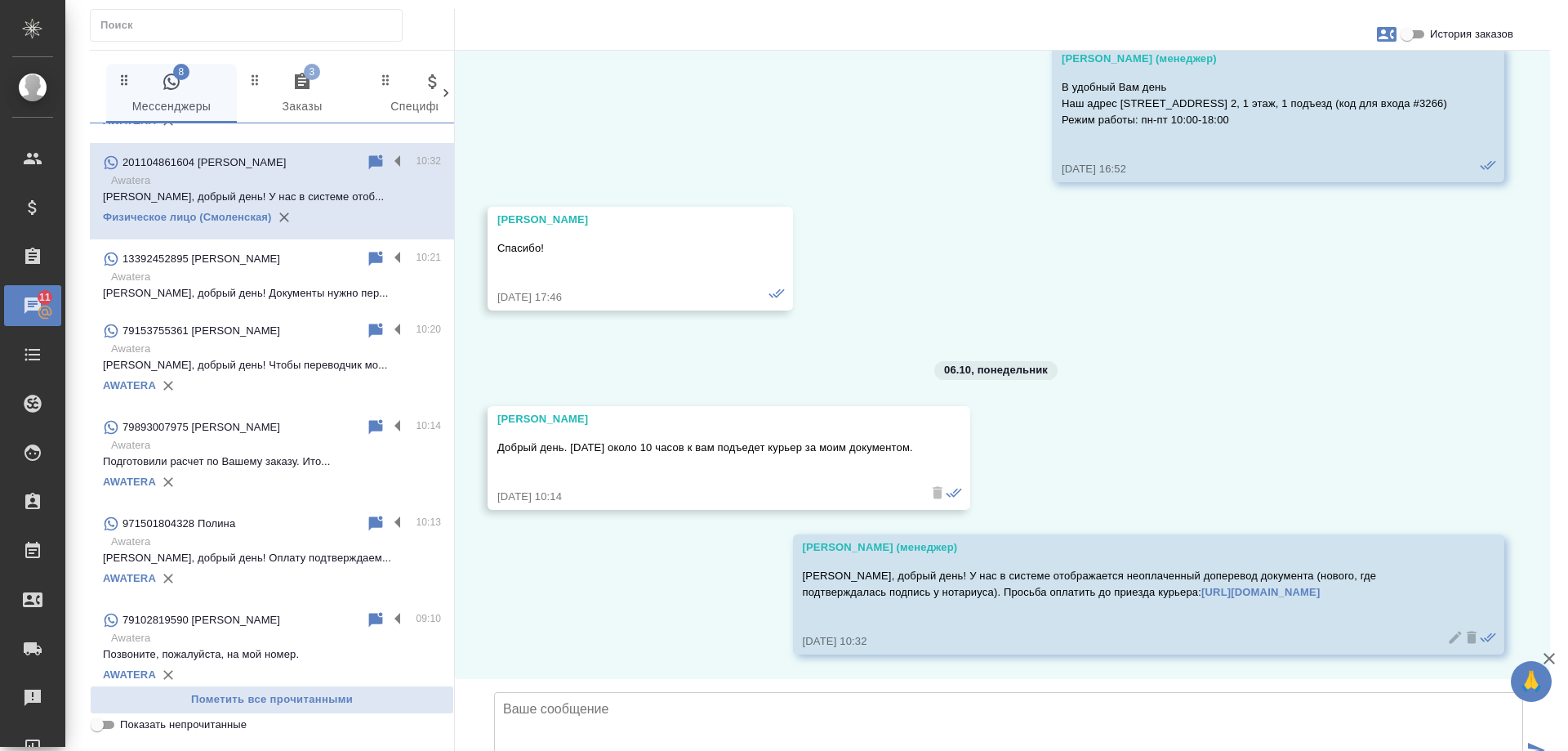
scroll to position [0, 0]
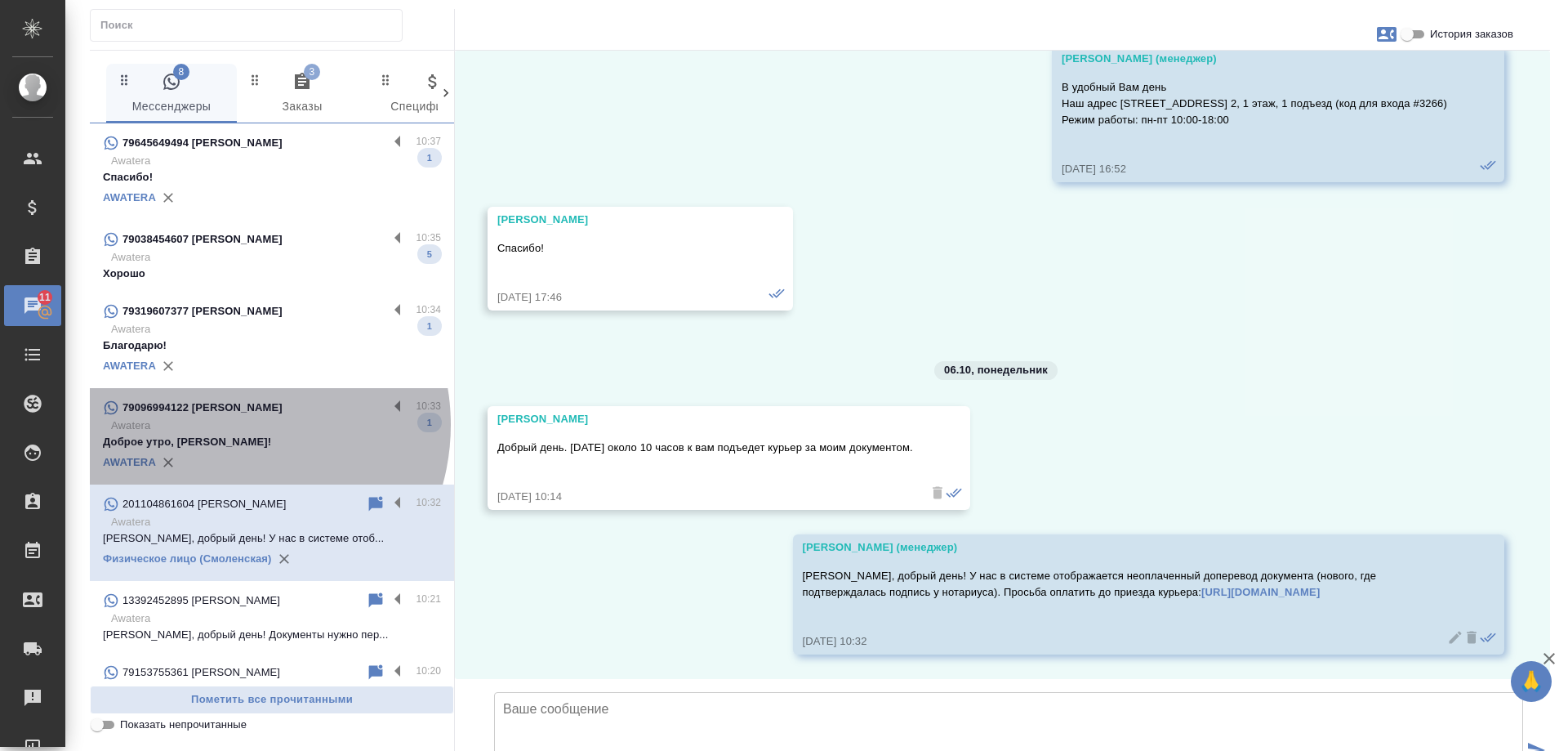
click at [227, 425] on p "Awatera" at bounding box center [276, 426] width 330 height 16
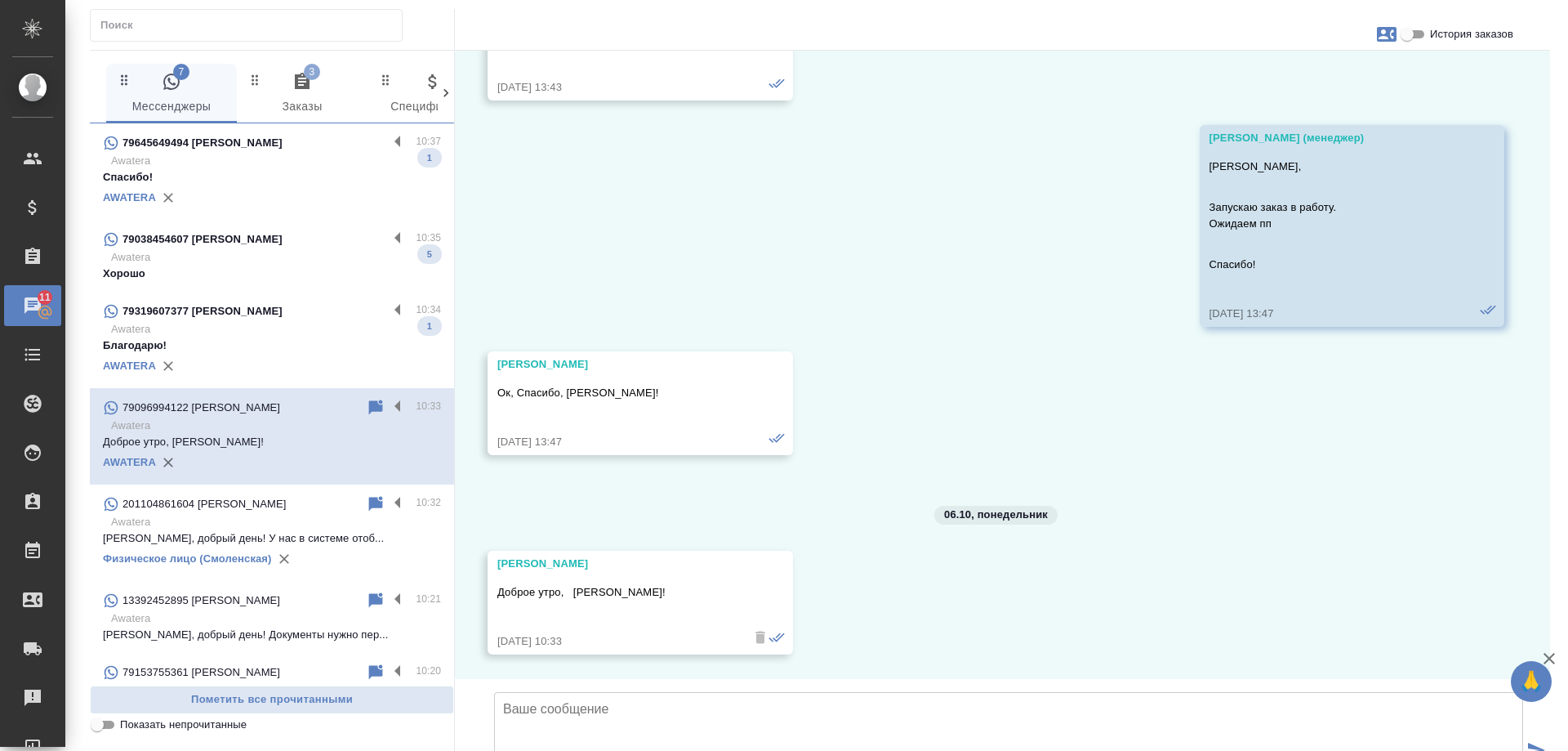
scroll to position [2203, 0]
click at [388, 404] on label at bounding box center [402, 407] width 27 height 19
click at [0, 0] on input "checkbox" at bounding box center [0, 0] width 0 height 0
click at [310, 406] on icon at bounding box center [312, 407] width 19 height 19
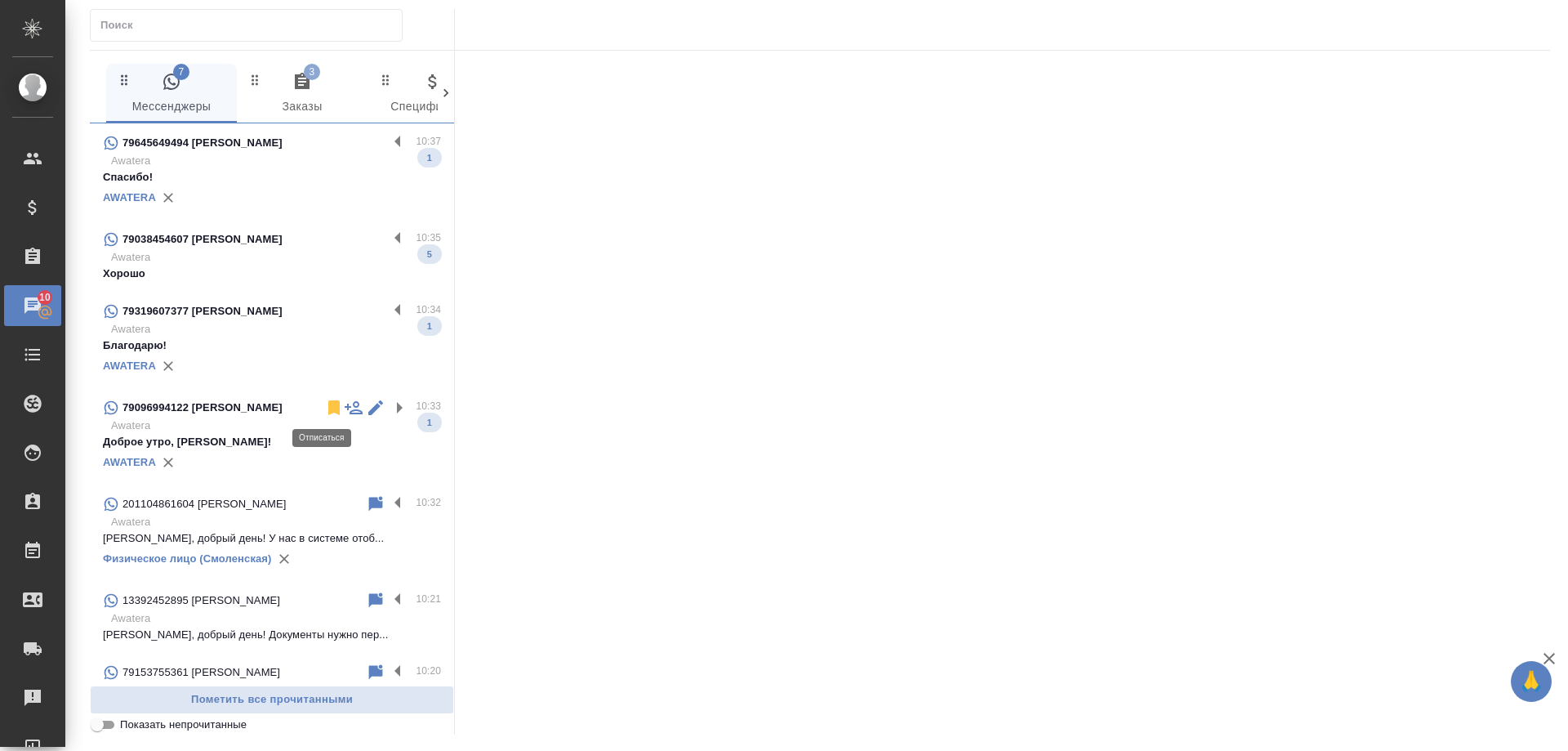
click at [328, 406] on icon at bounding box center [334, 407] width 12 height 15
click at [273, 333] on p "Awatera" at bounding box center [276, 329] width 330 height 16
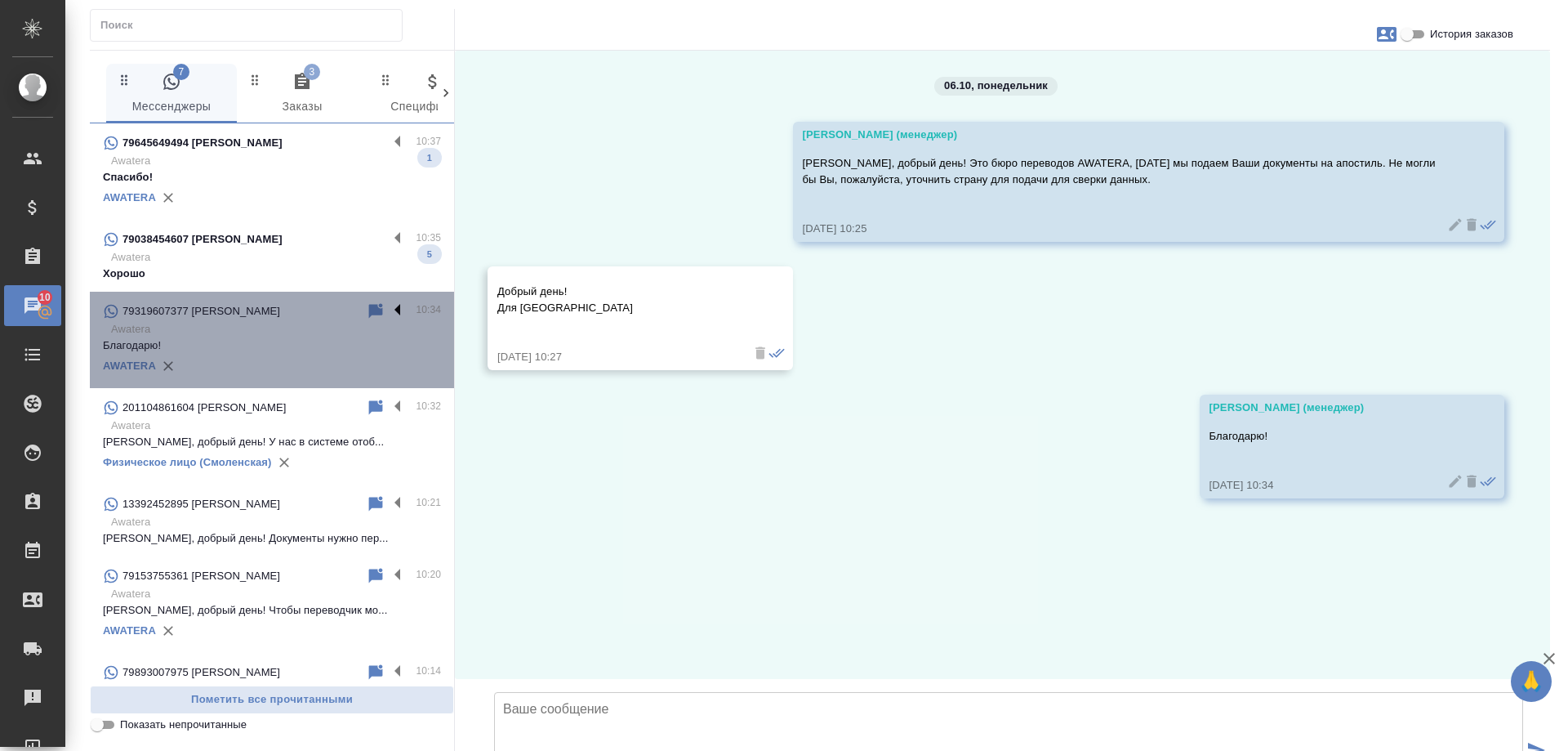
click at [388, 312] on label at bounding box center [402, 311] width 27 height 19
click at [0, 0] on input "checkbox" at bounding box center [0, 0] width 0 height 0
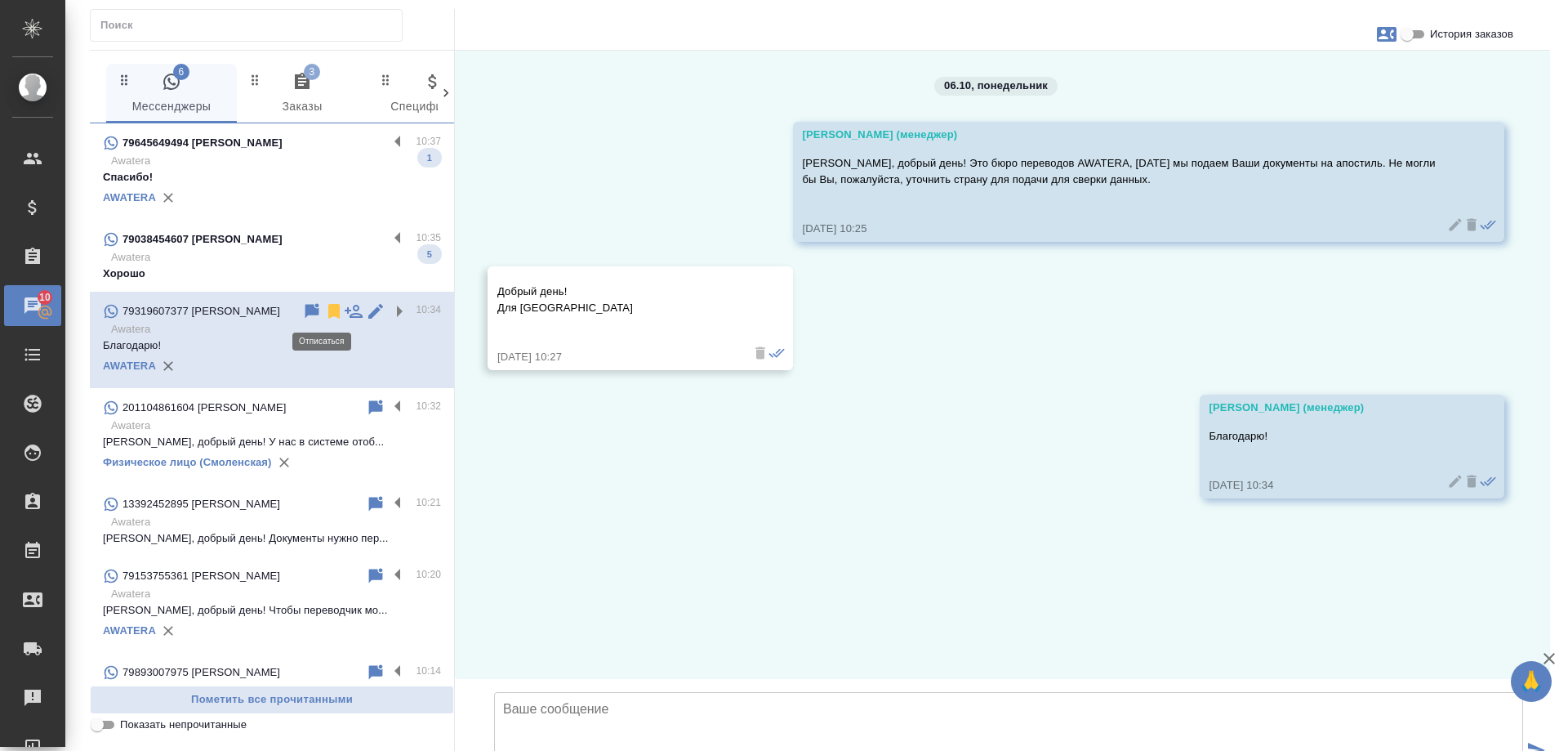
click at [324, 305] on icon at bounding box center [334, 311] width 19 height 19
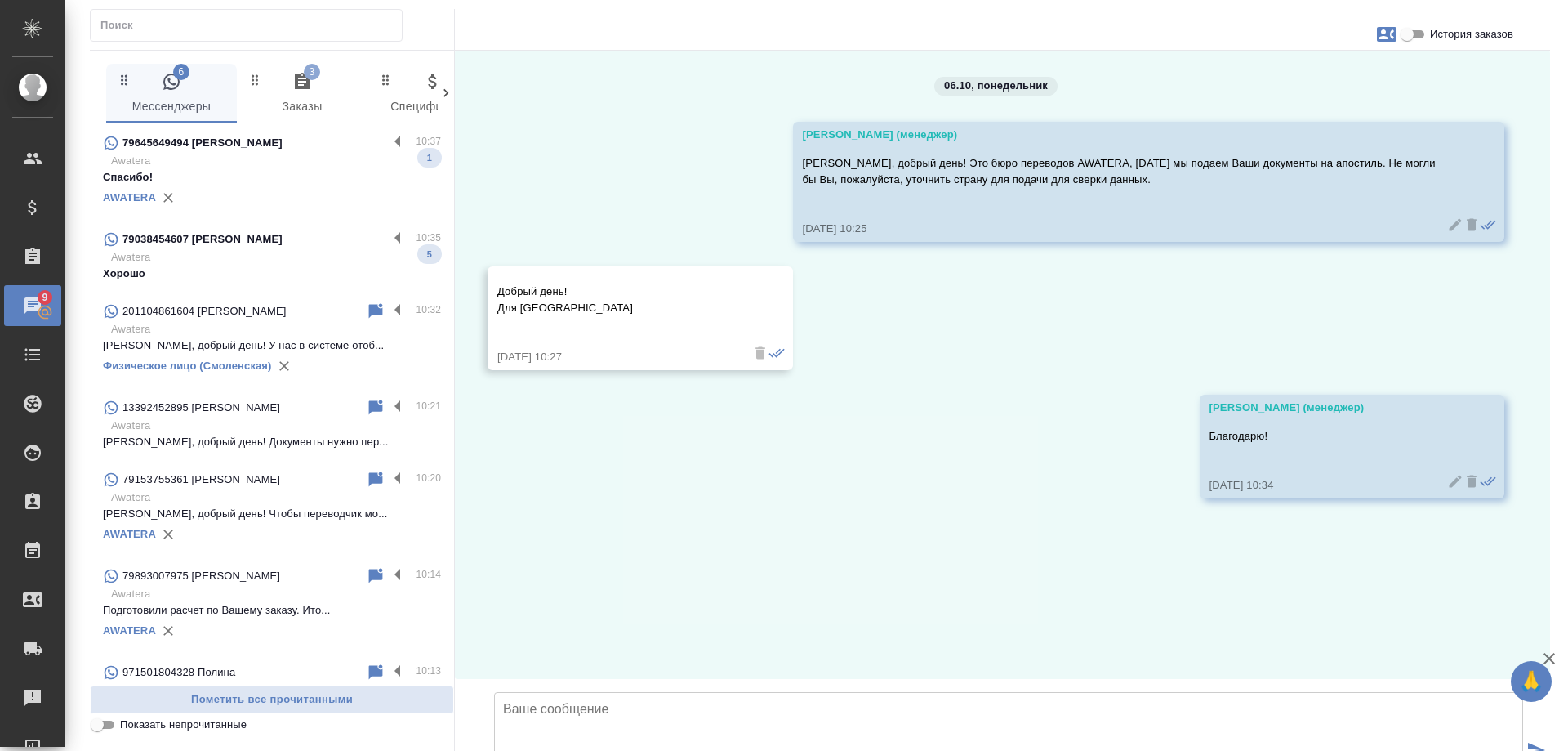
click at [327, 253] on p "Awatera" at bounding box center [276, 258] width 330 height 16
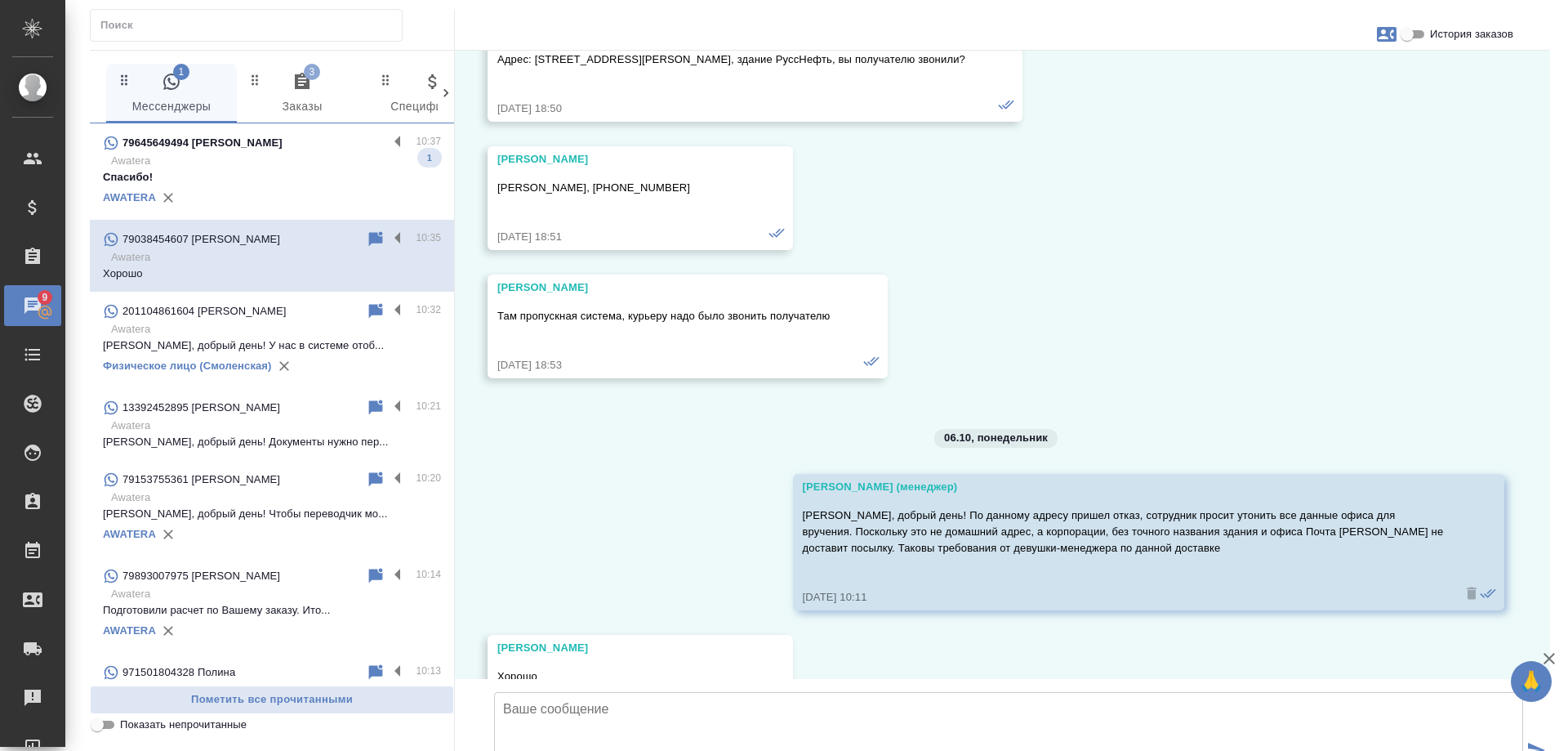
scroll to position [42180, 0]
